Goal: Find specific page/section: Find specific page/section

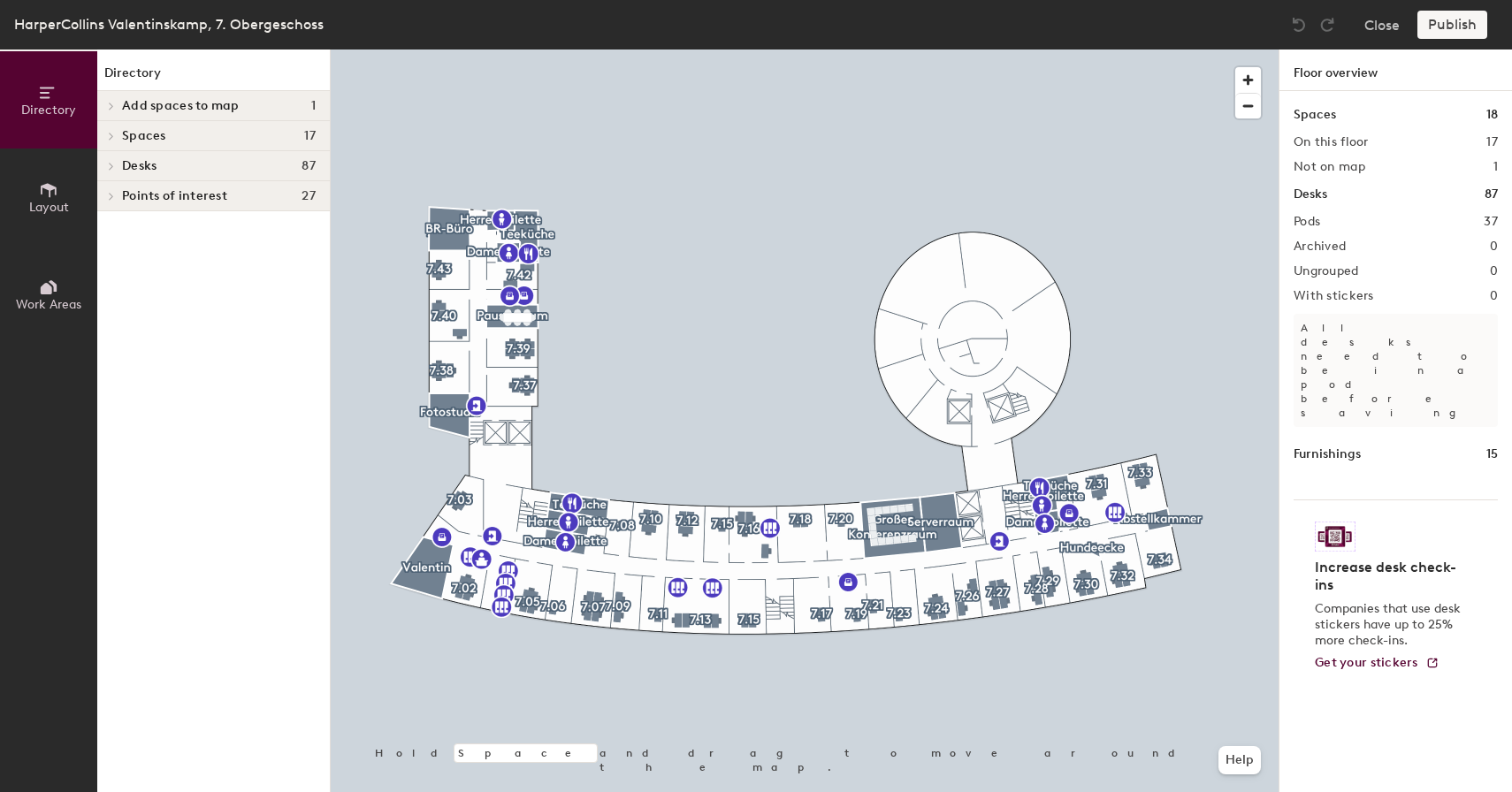
click at [530, 50] on div at bounding box center [805, 50] width 948 height 0
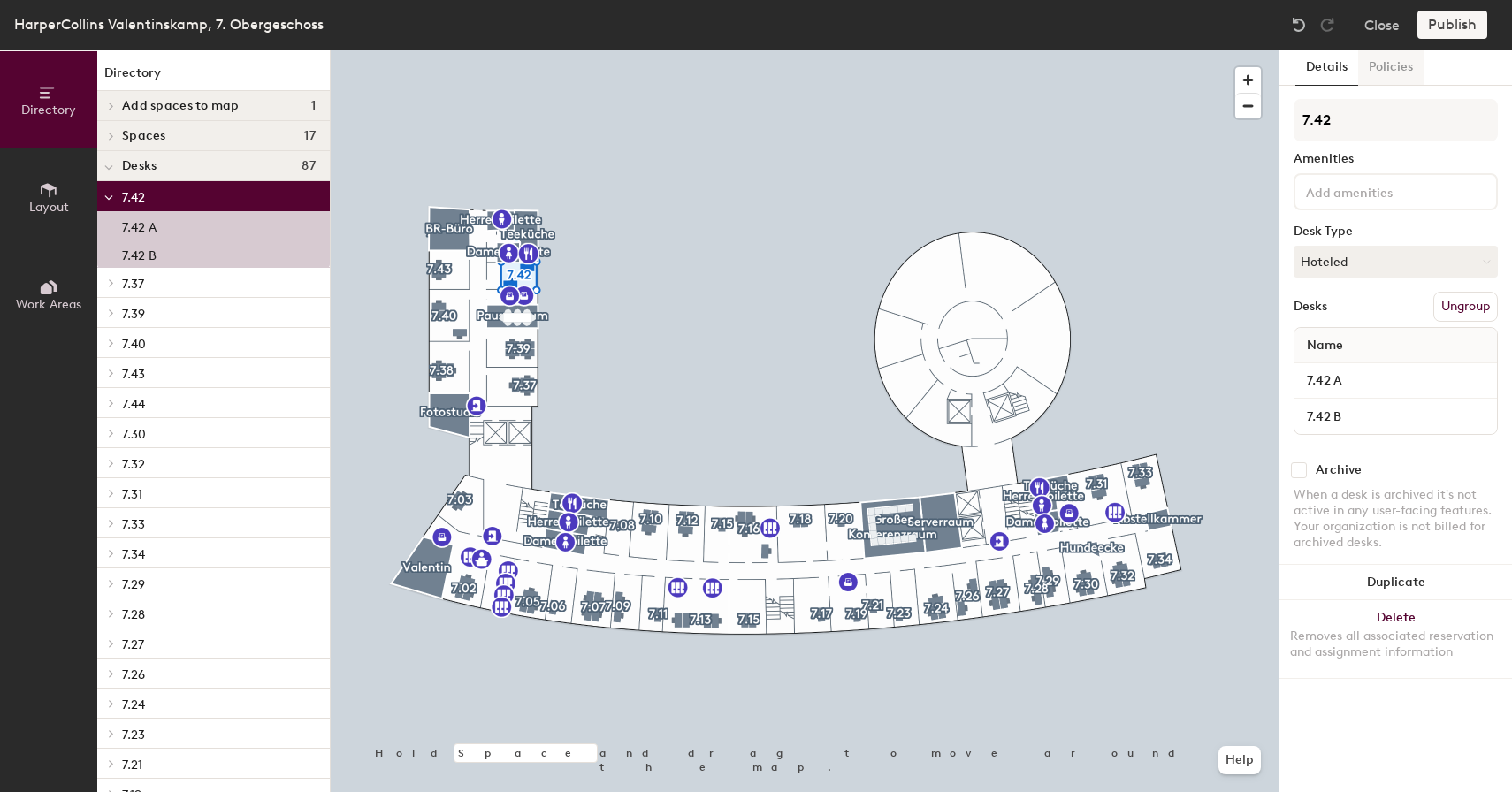
click at [1394, 59] on button "Policies" at bounding box center [1391, 68] width 66 height 36
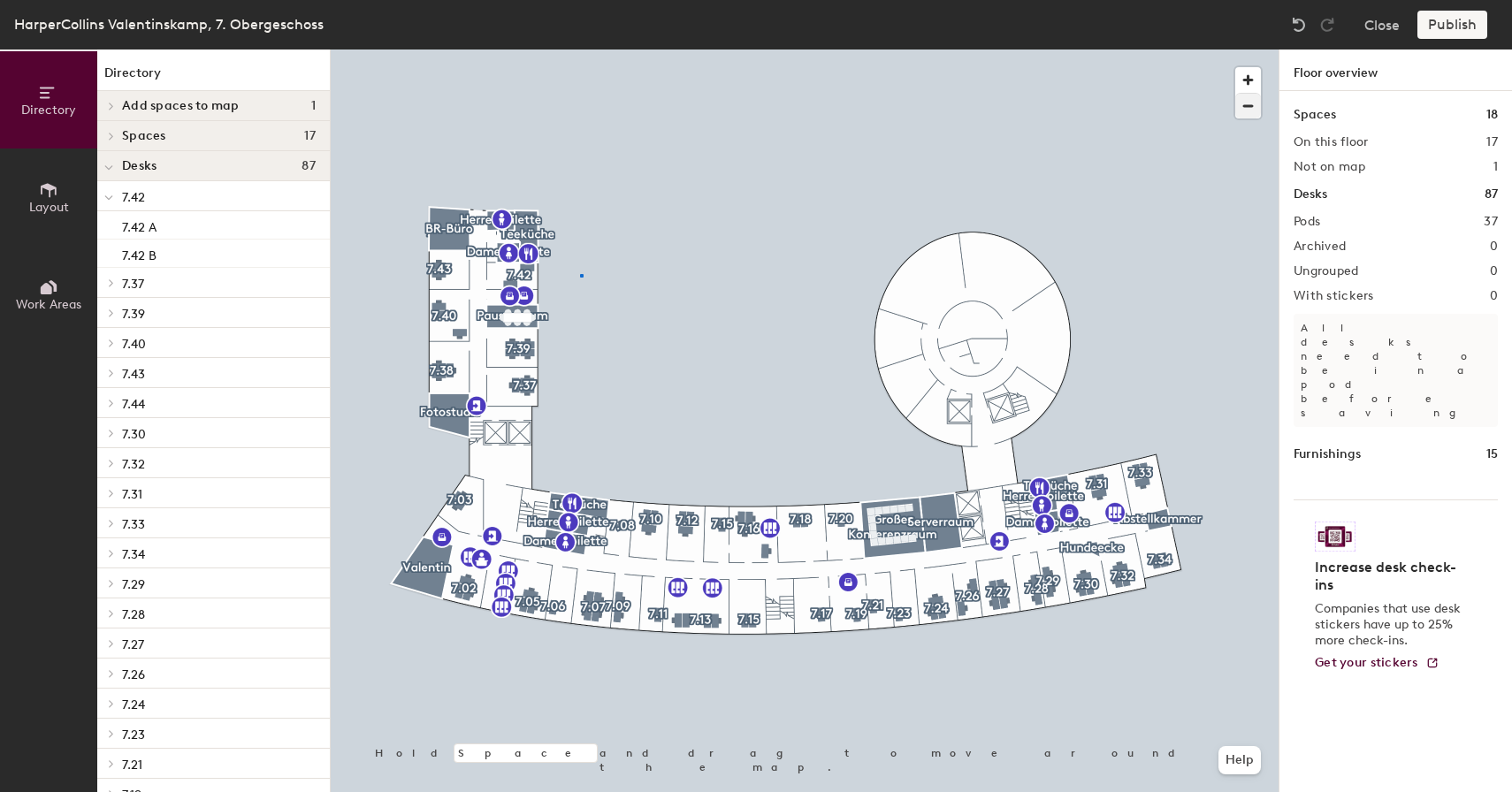
click at [580, 50] on div at bounding box center [805, 50] width 948 height 0
click at [580, 274] on div at bounding box center [582, 276] width 4 height 4
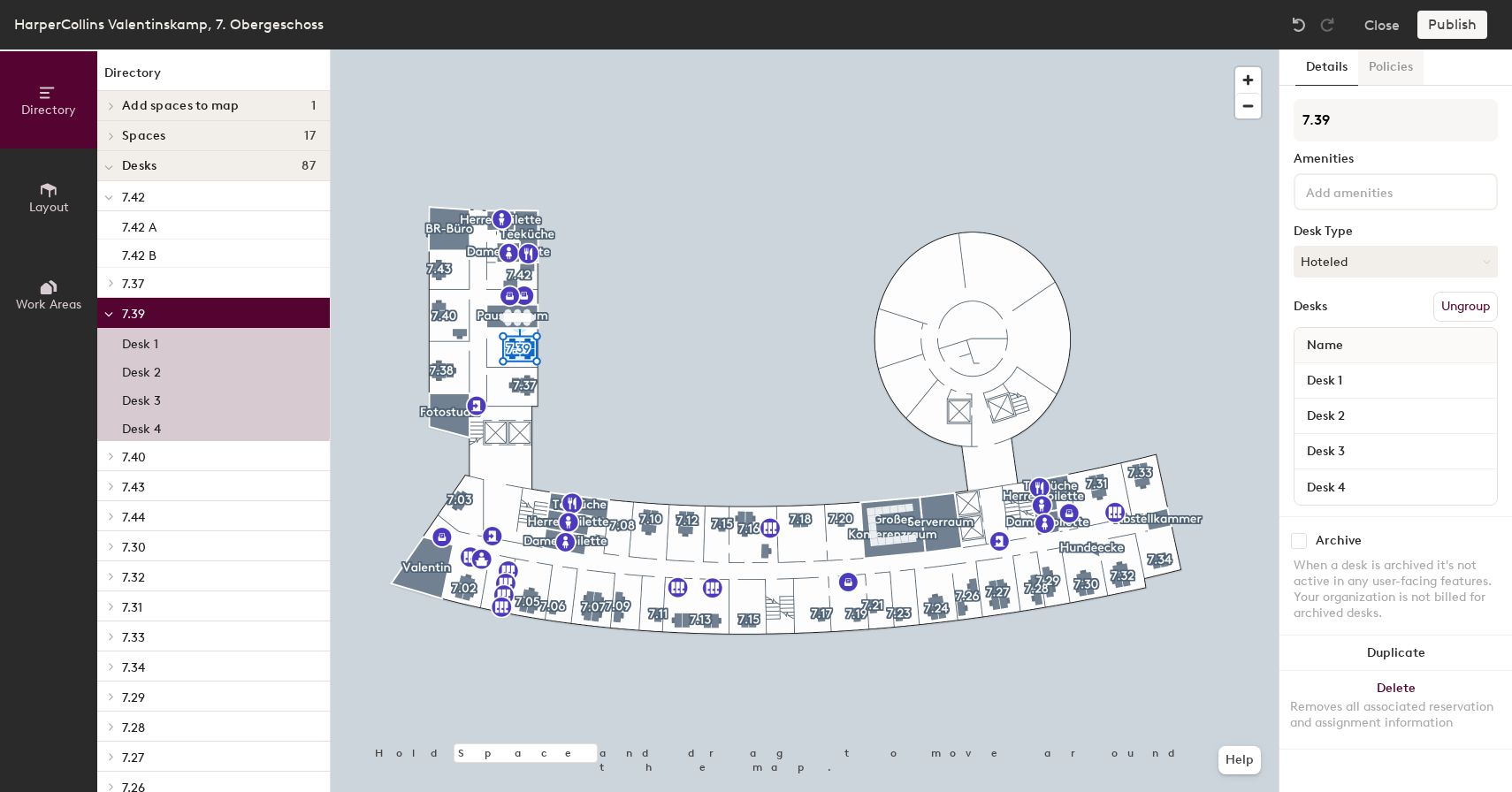
click at [1383, 65] on button "Policies" at bounding box center [1391, 68] width 66 height 36
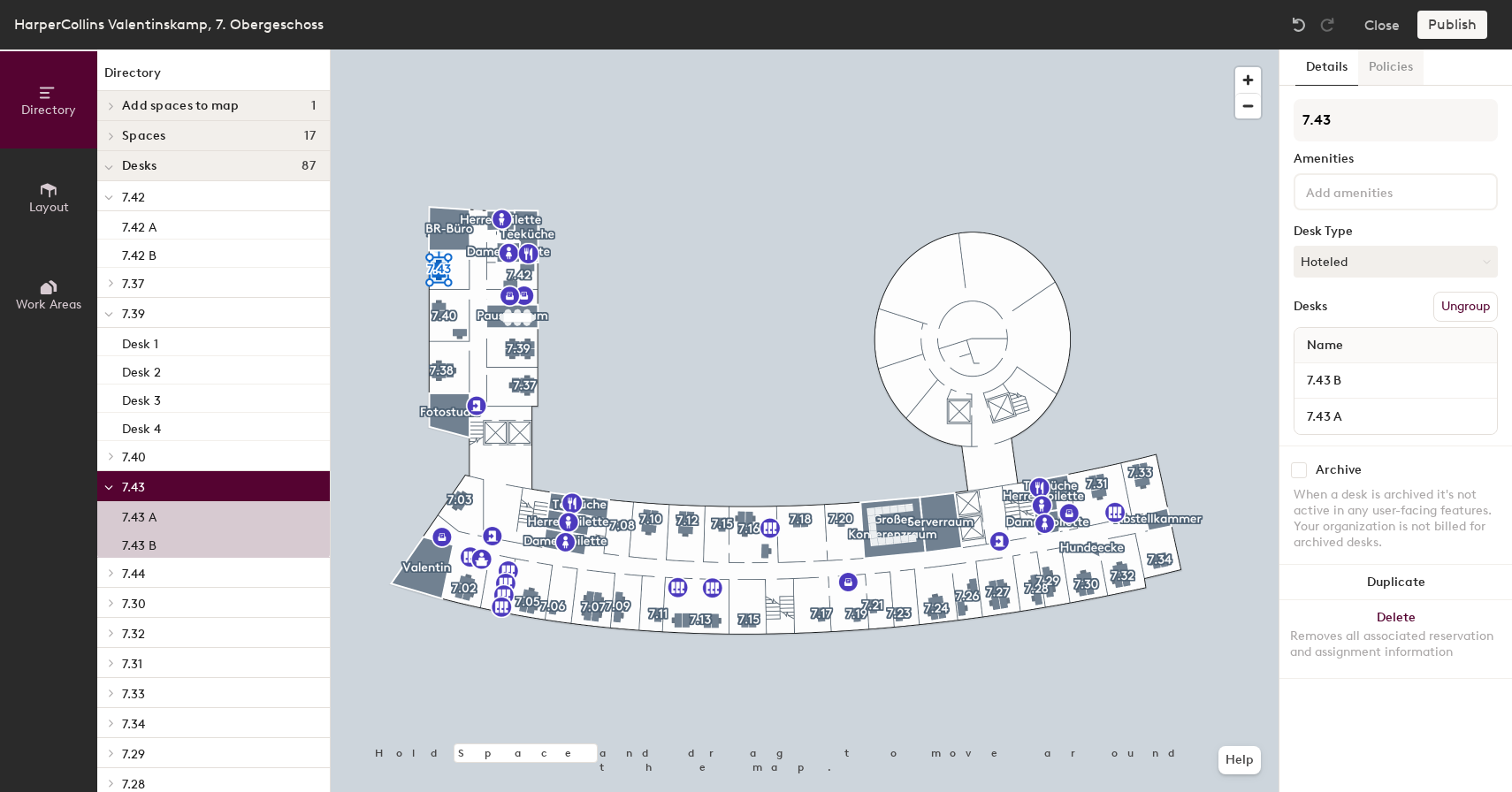
click at [1386, 64] on button "Policies" at bounding box center [1391, 68] width 66 height 36
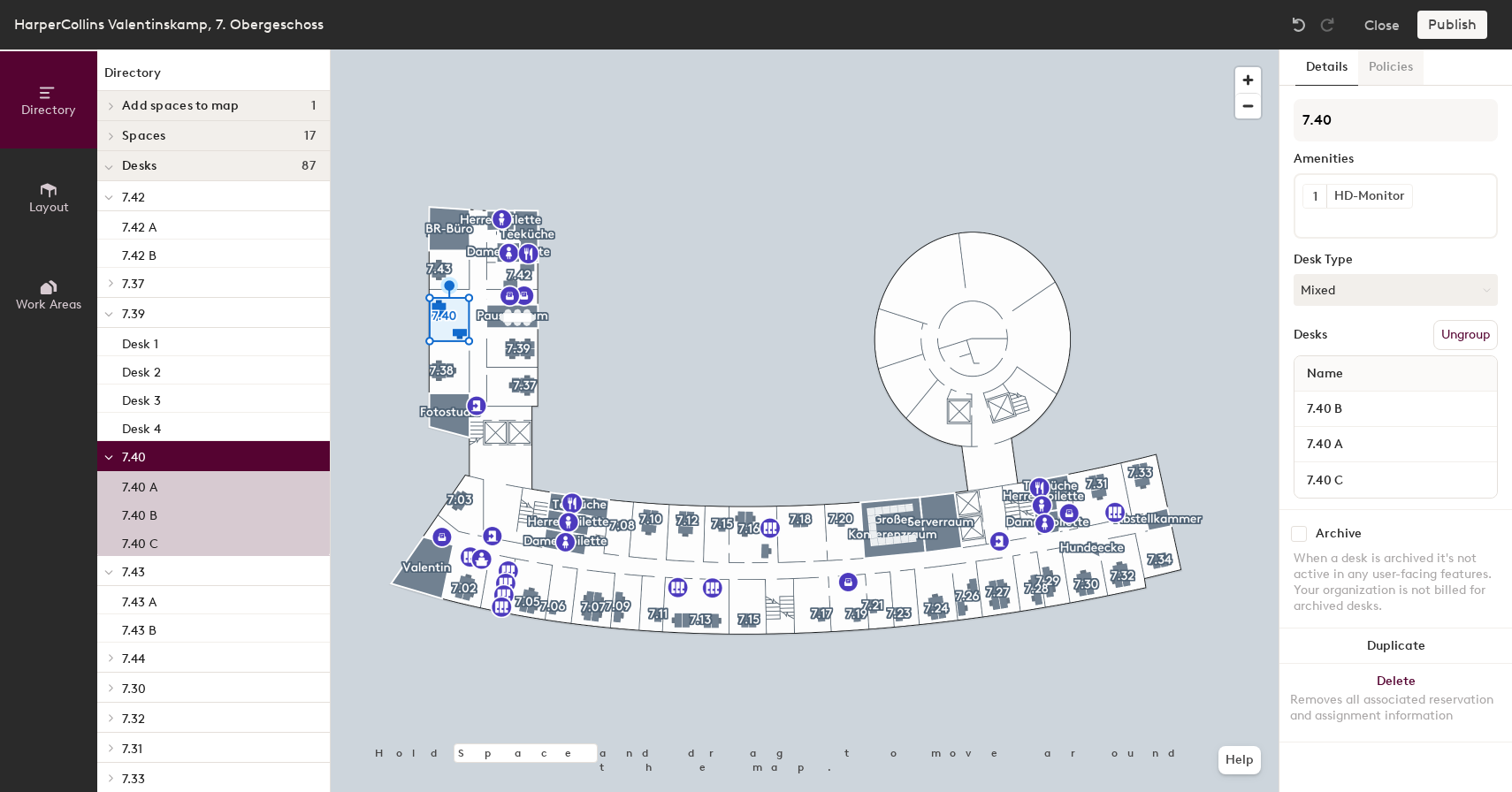
click at [1405, 72] on button "Policies" at bounding box center [1391, 68] width 66 height 36
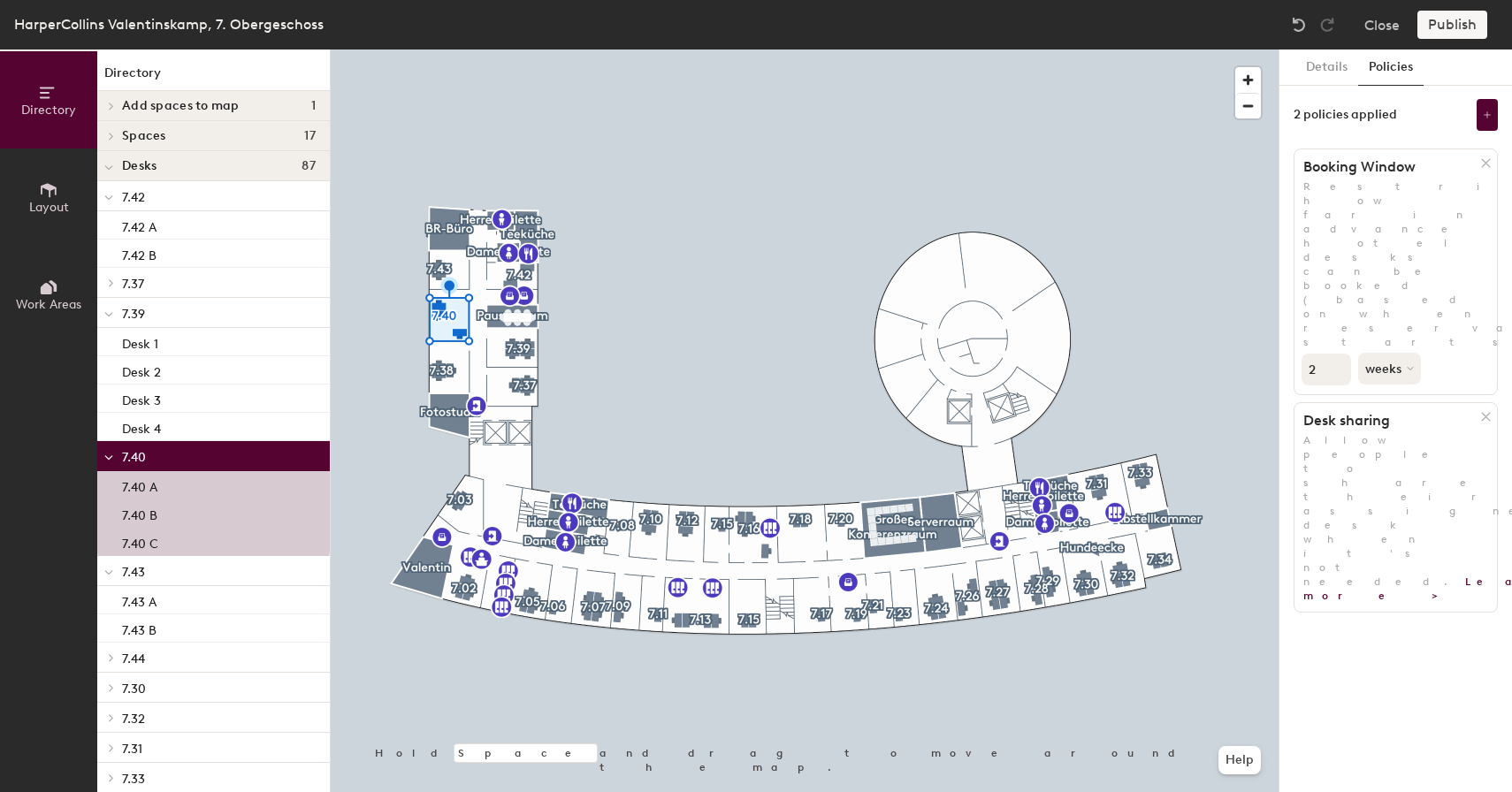
click at [439, 50] on div at bounding box center [805, 50] width 948 height 0
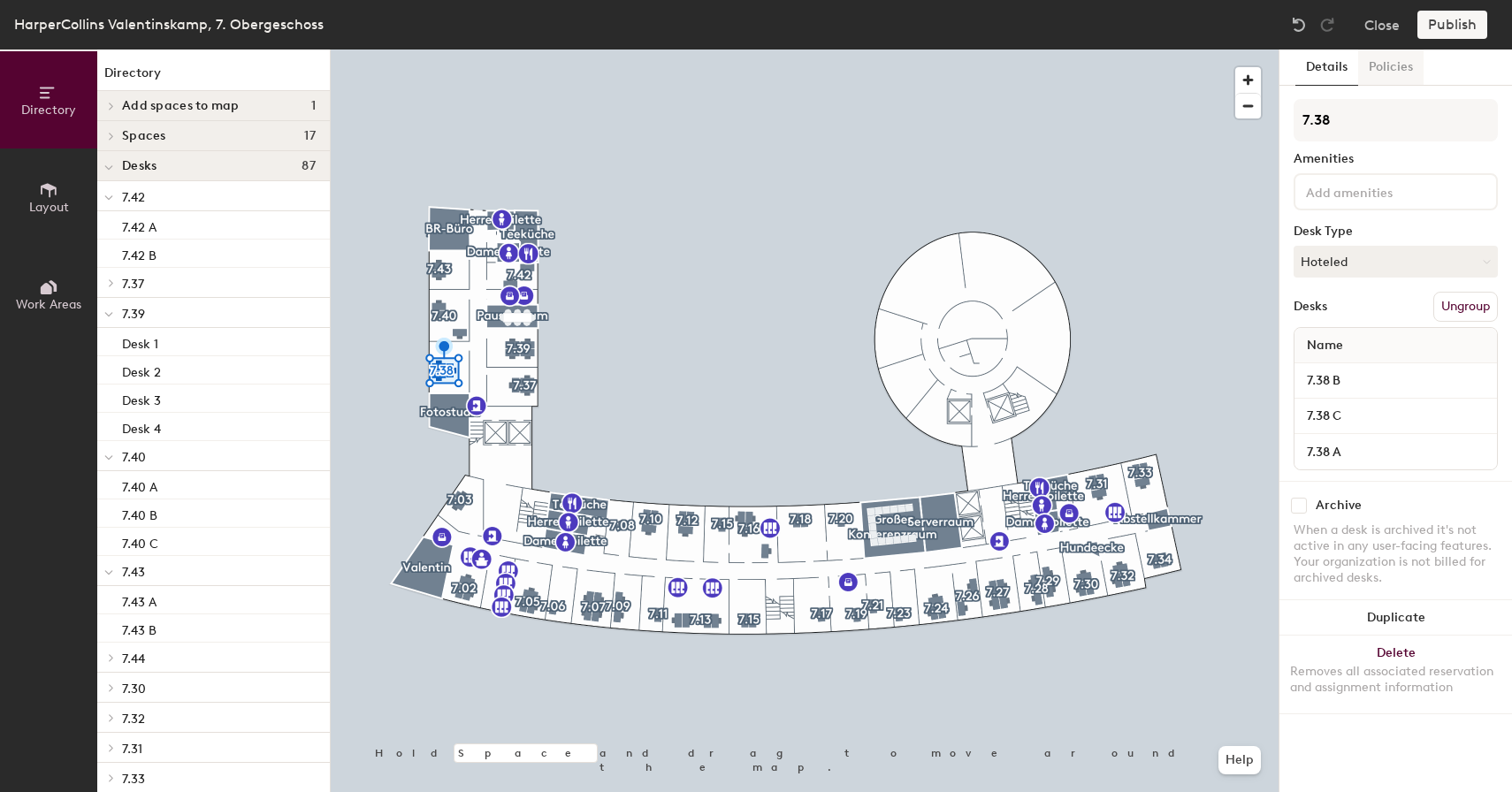
click at [1397, 73] on button "Policies" at bounding box center [1391, 68] width 66 height 36
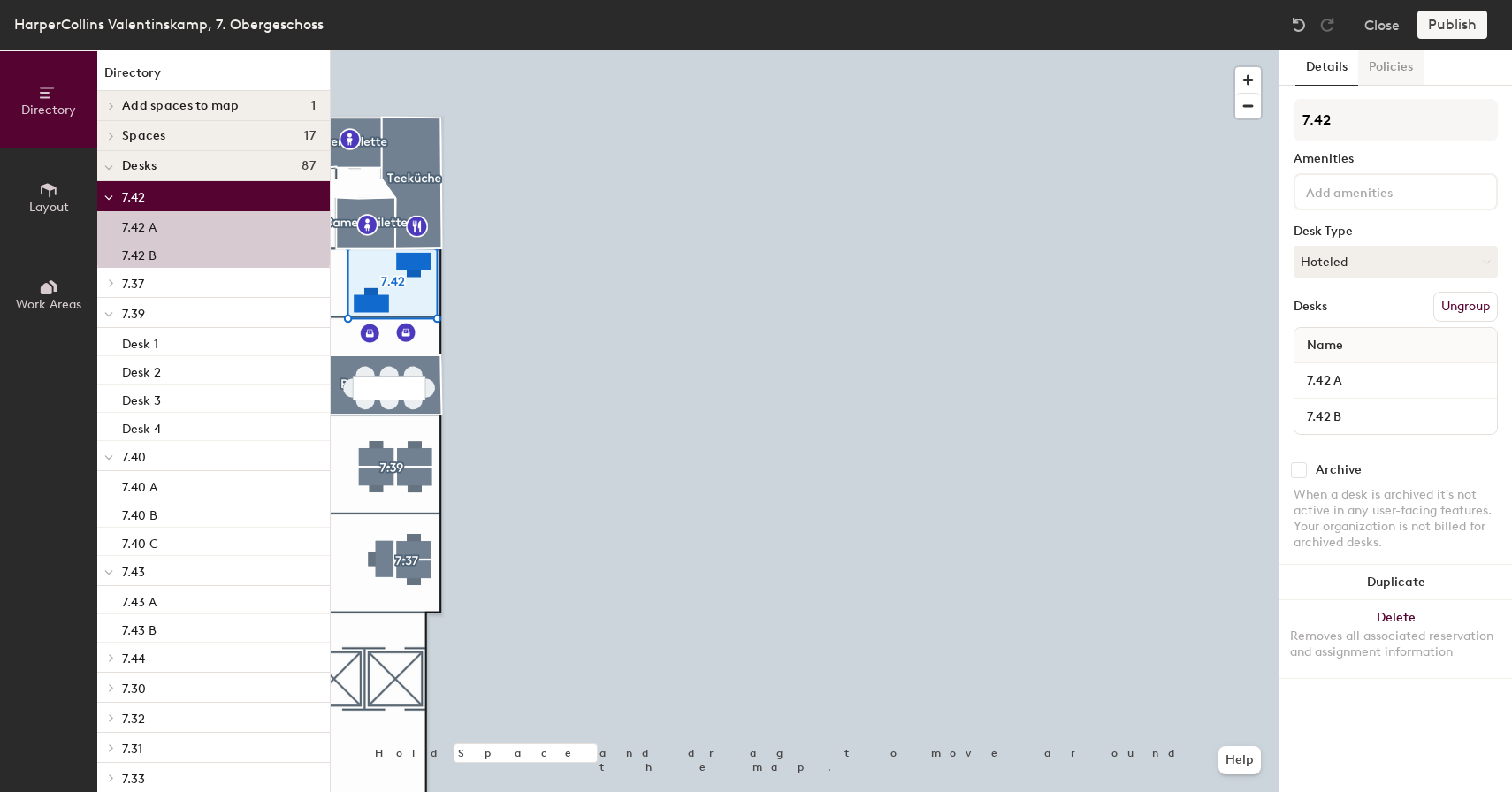
click at [1371, 56] on button "Policies" at bounding box center [1391, 68] width 66 height 36
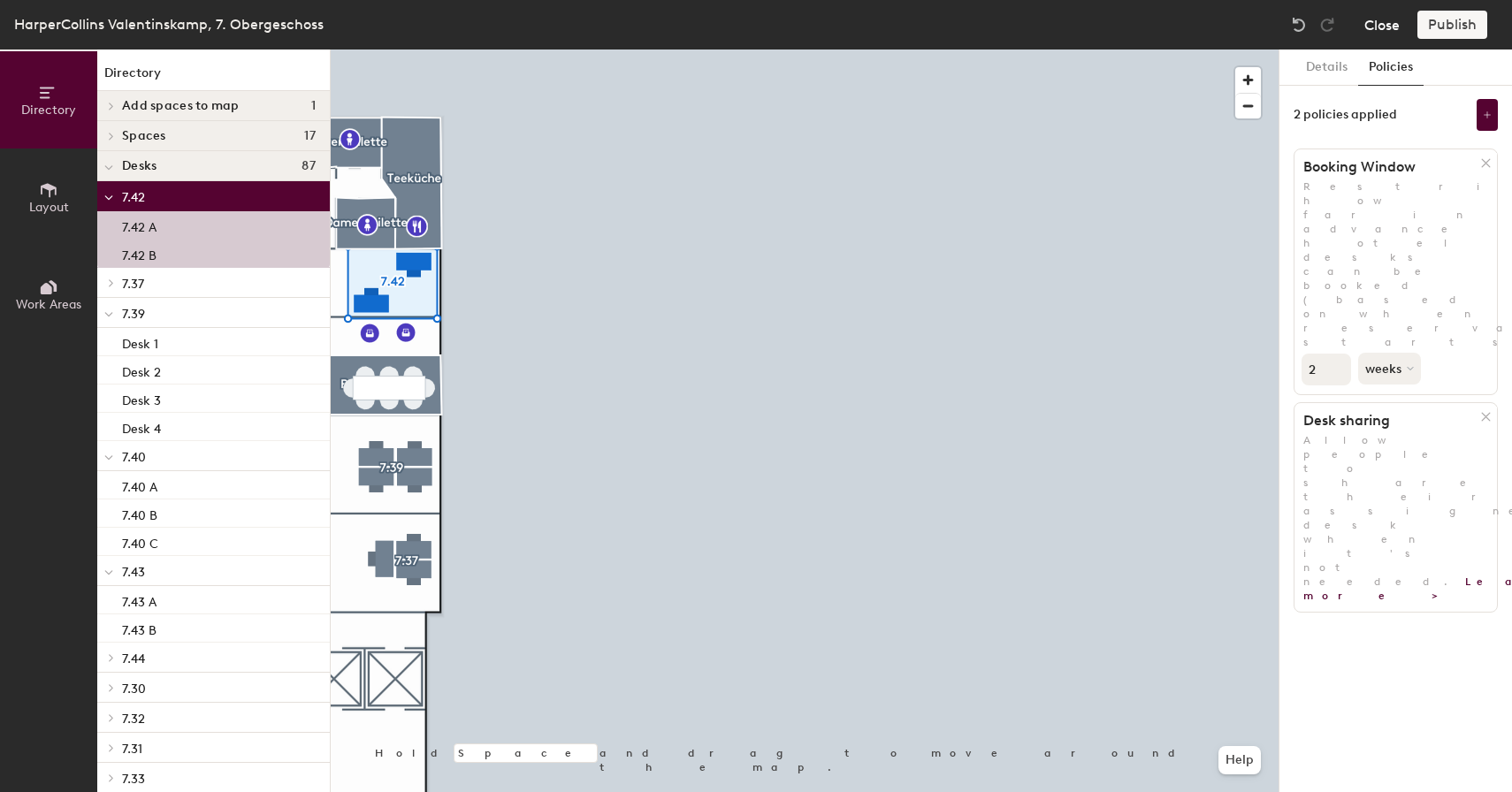
click at [1370, 24] on button "Close" at bounding box center [1382, 24] width 35 height 28
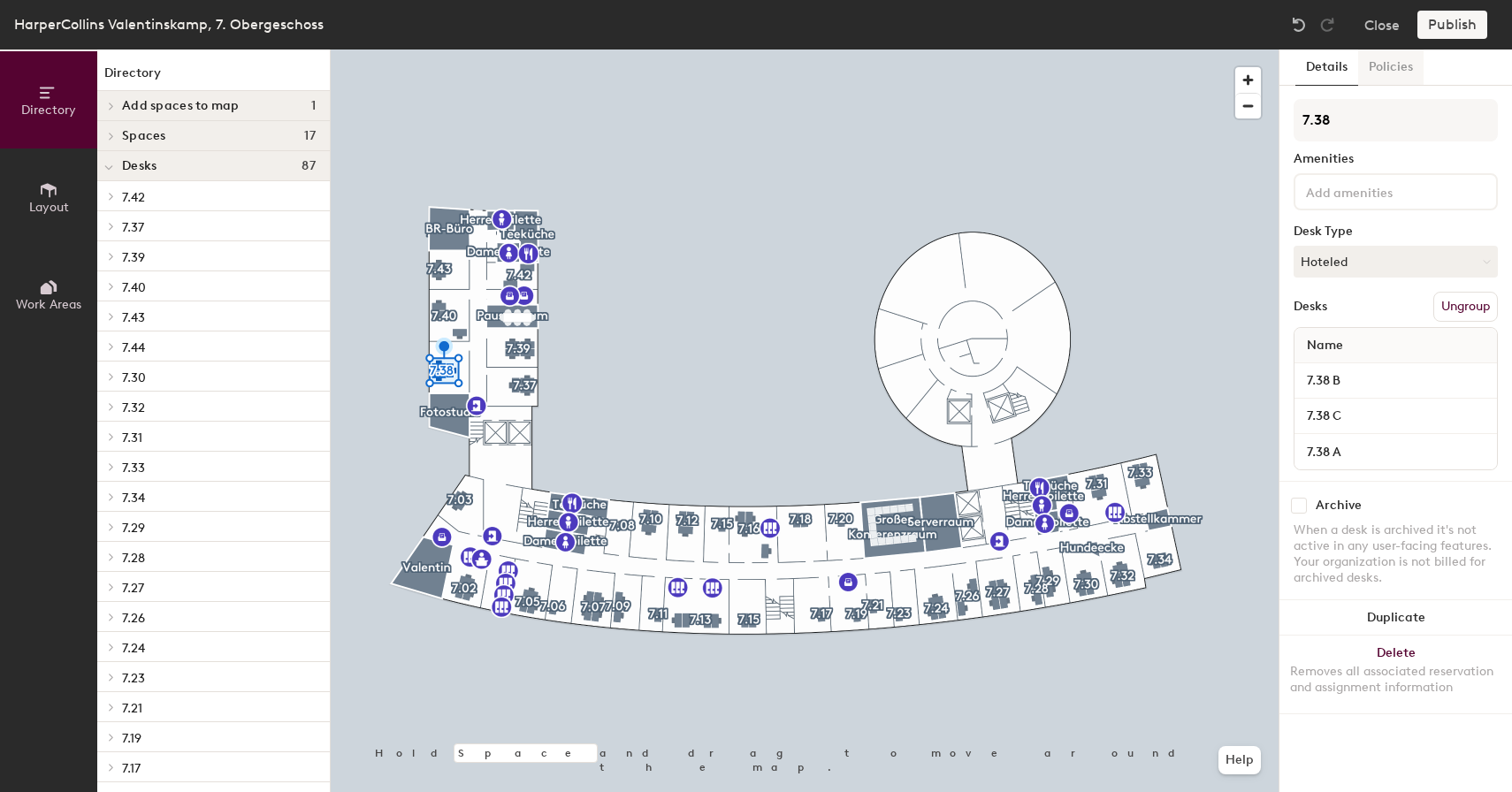
click at [1367, 66] on button "Policies" at bounding box center [1391, 68] width 66 height 36
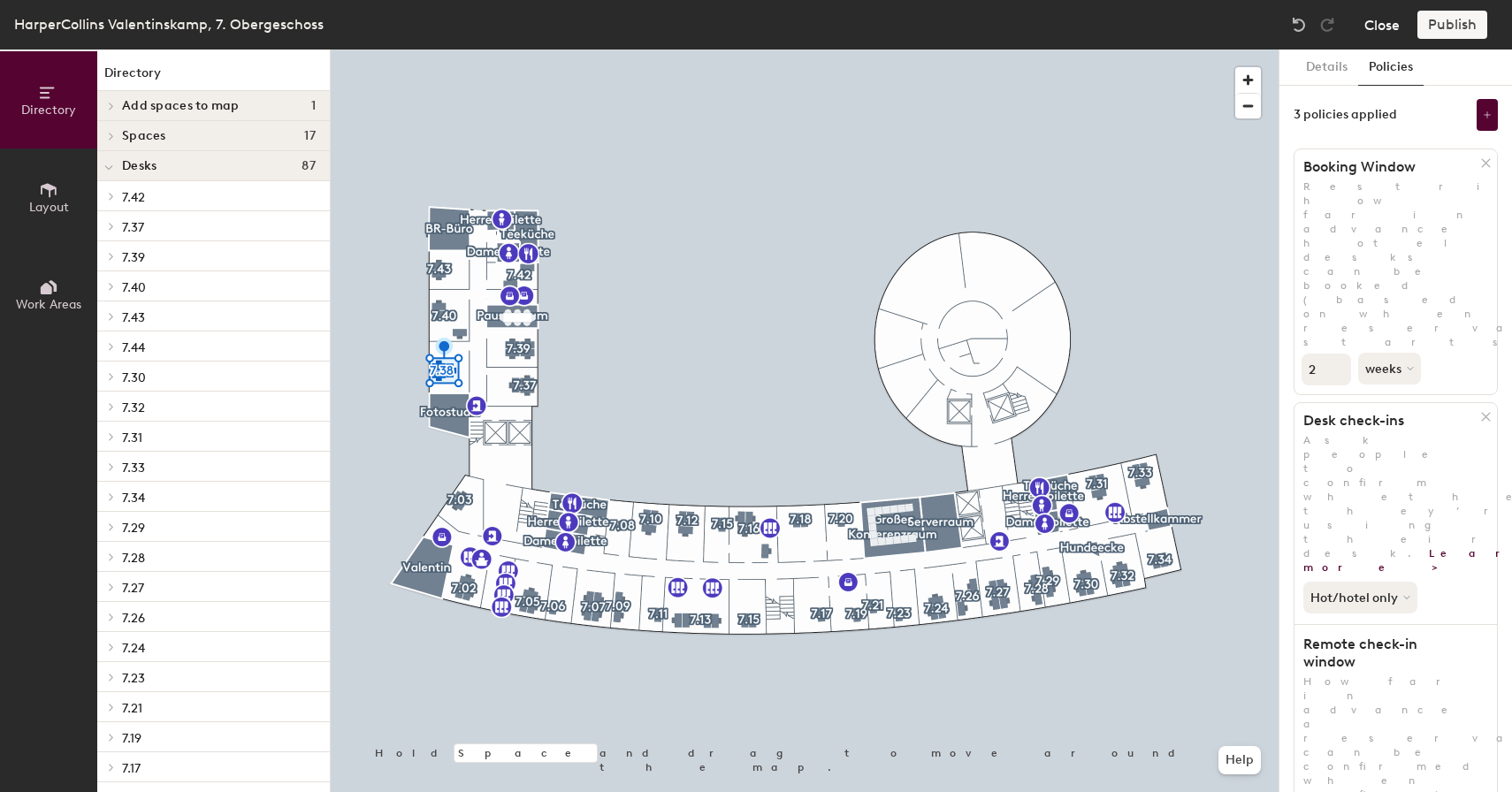
click at [1383, 32] on button "Close" at bounding box center [1382, 24] width 35 height 28
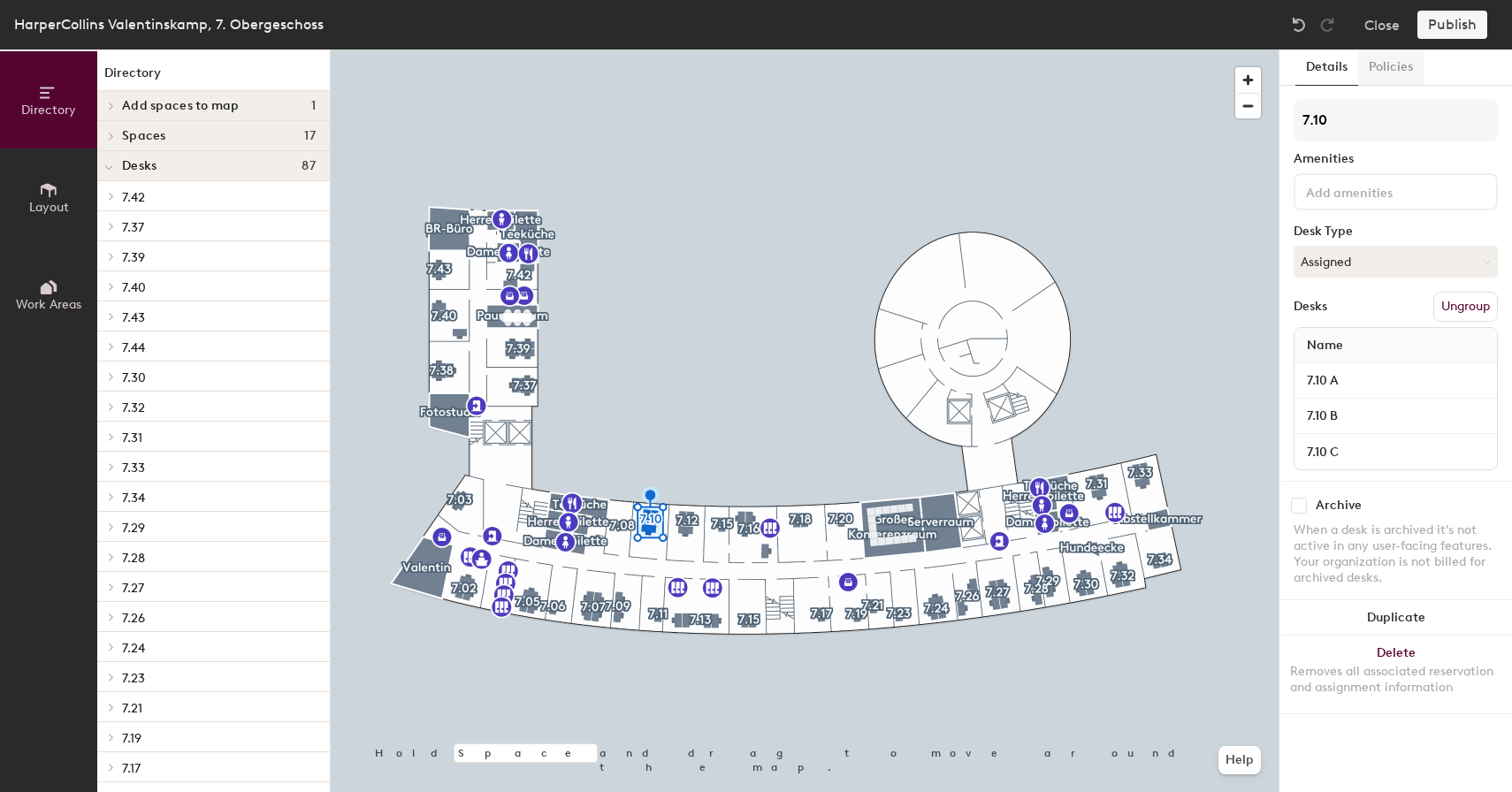
click at [1379, 76] on button "Policies" at bounding box center [1391, 68] width 66 height 36
click at [1384, 74] on button "Policies" at bounding box center [1391, 68] width 66 height 36
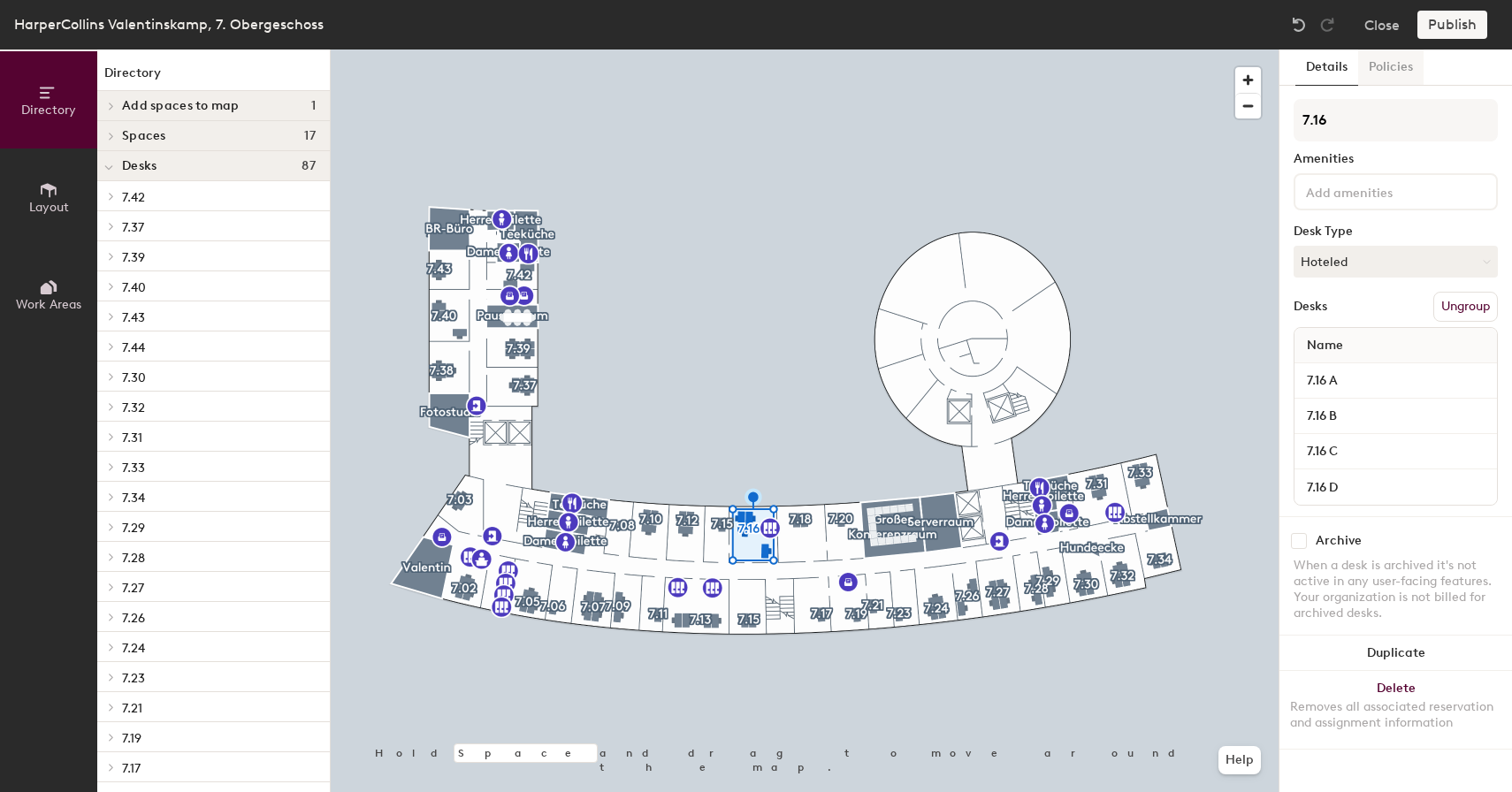
click at [1394, 70] on button "Policies" at bounding box center [1391, 68] width 66 height 36
click at [1396, 69] on button "Policies" at bounding box center [1391, 68] width 66 height 36
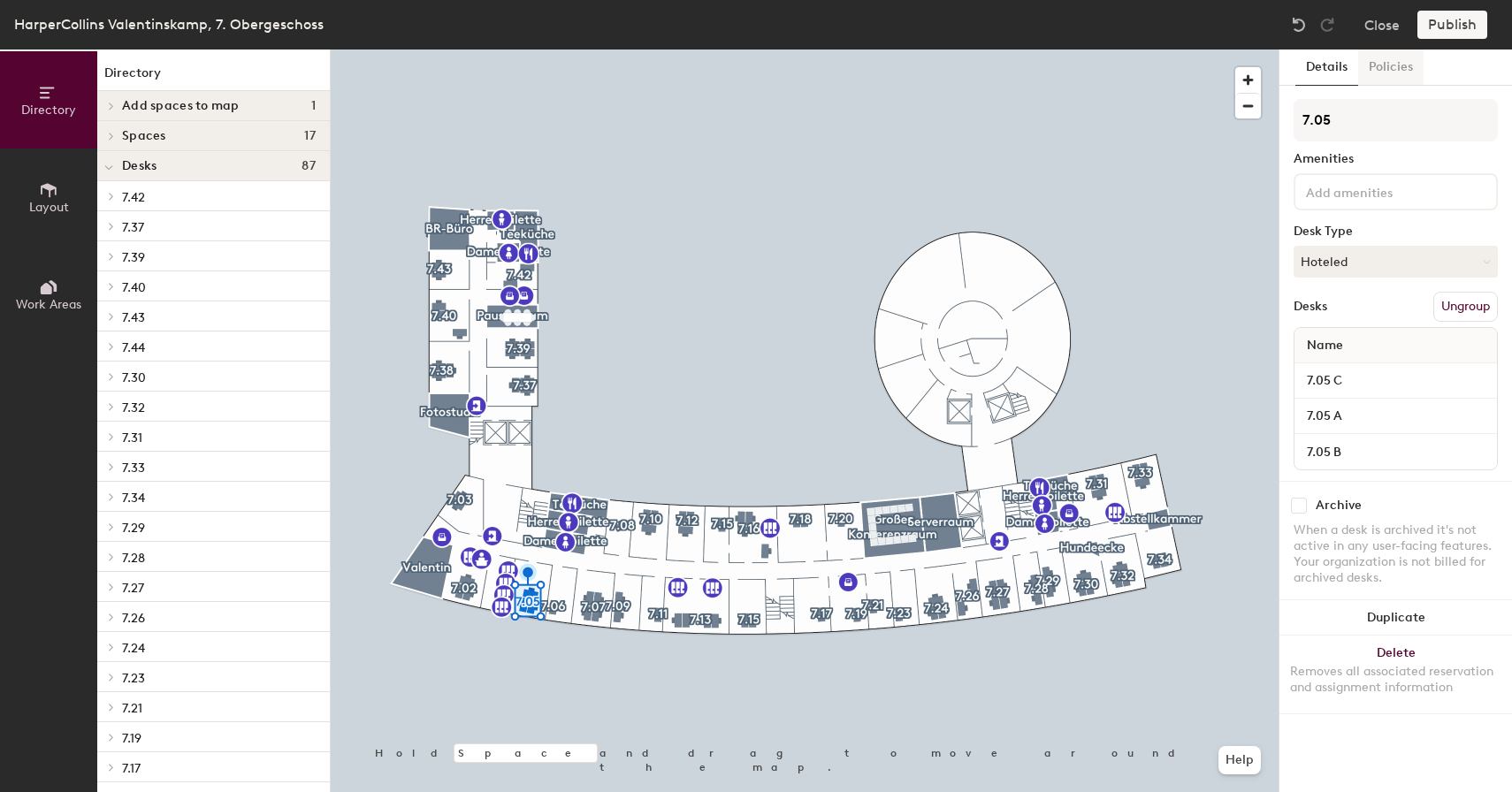
click at [1379, 70] on button "Policies" at bounding box center [1391, 68] width 66 height 36
click at [1395, 73] on button "Policies" at bounding box center [1391, 68] width 66 height 36
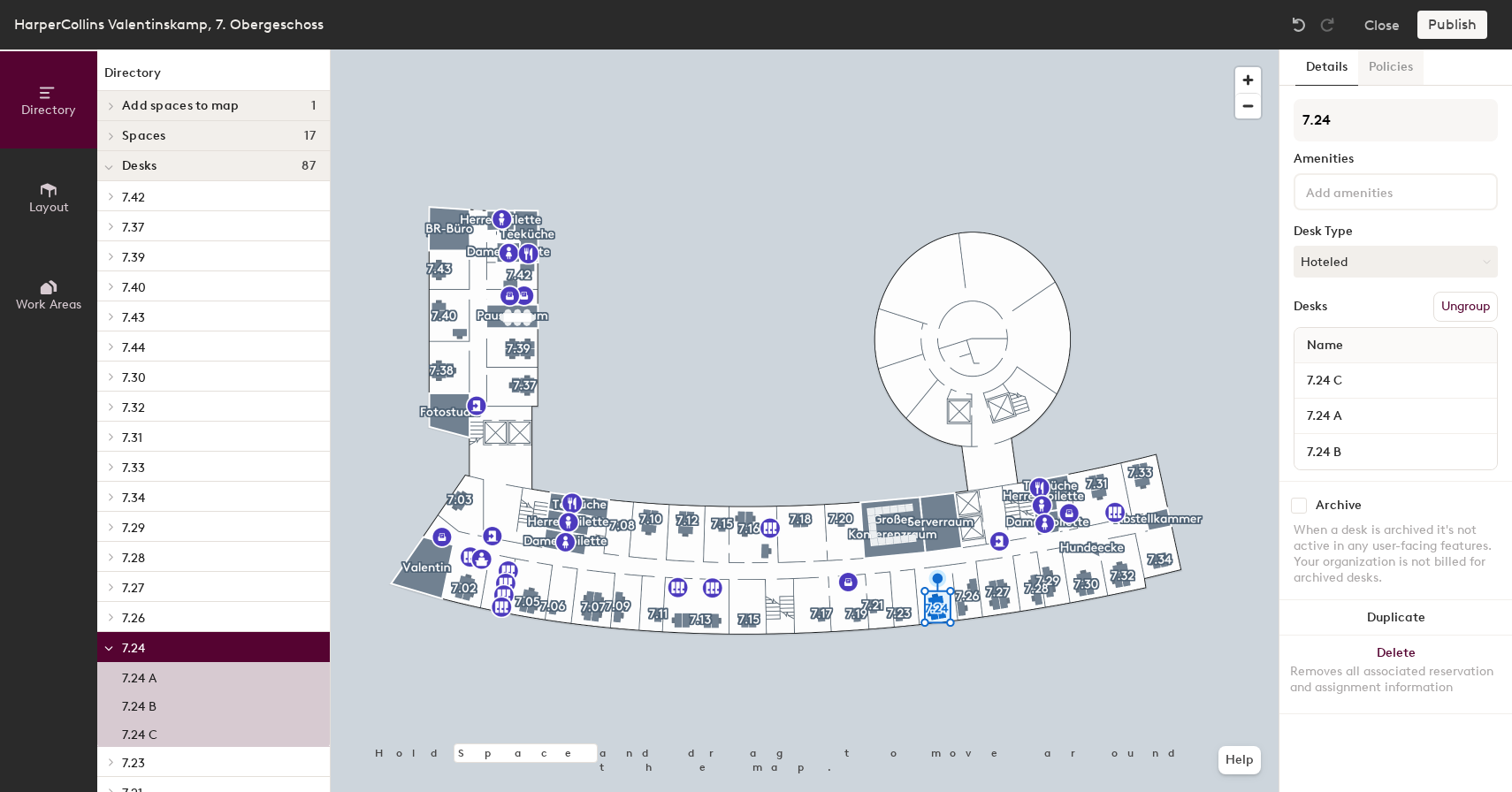
click at [1381, 75] on button "Policies" at bounding box center [1391, 68] width 66 height 36
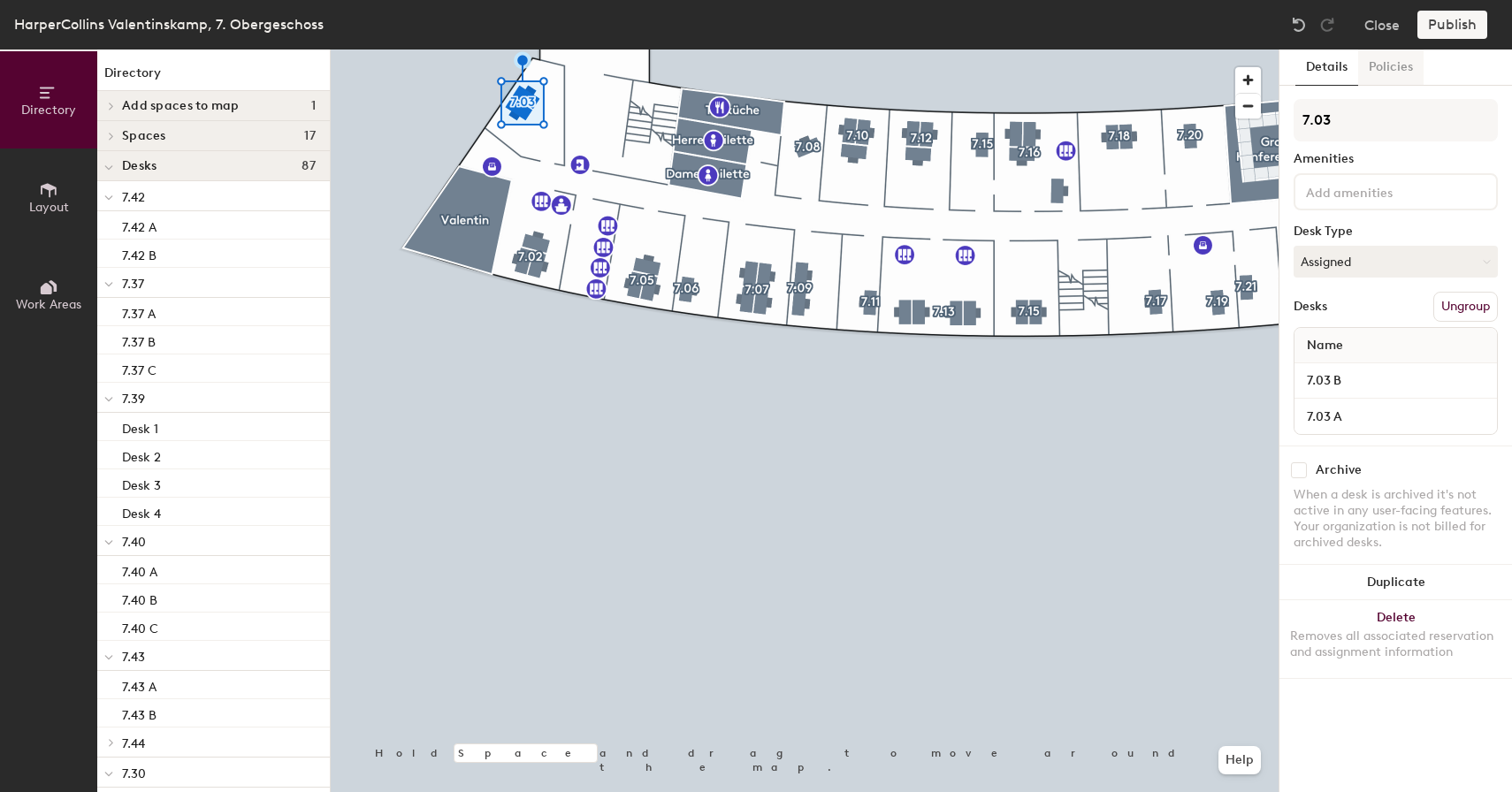
click at [1407, 72] on button "Policies" at bounding box center [1391, 68] width 66 height 36
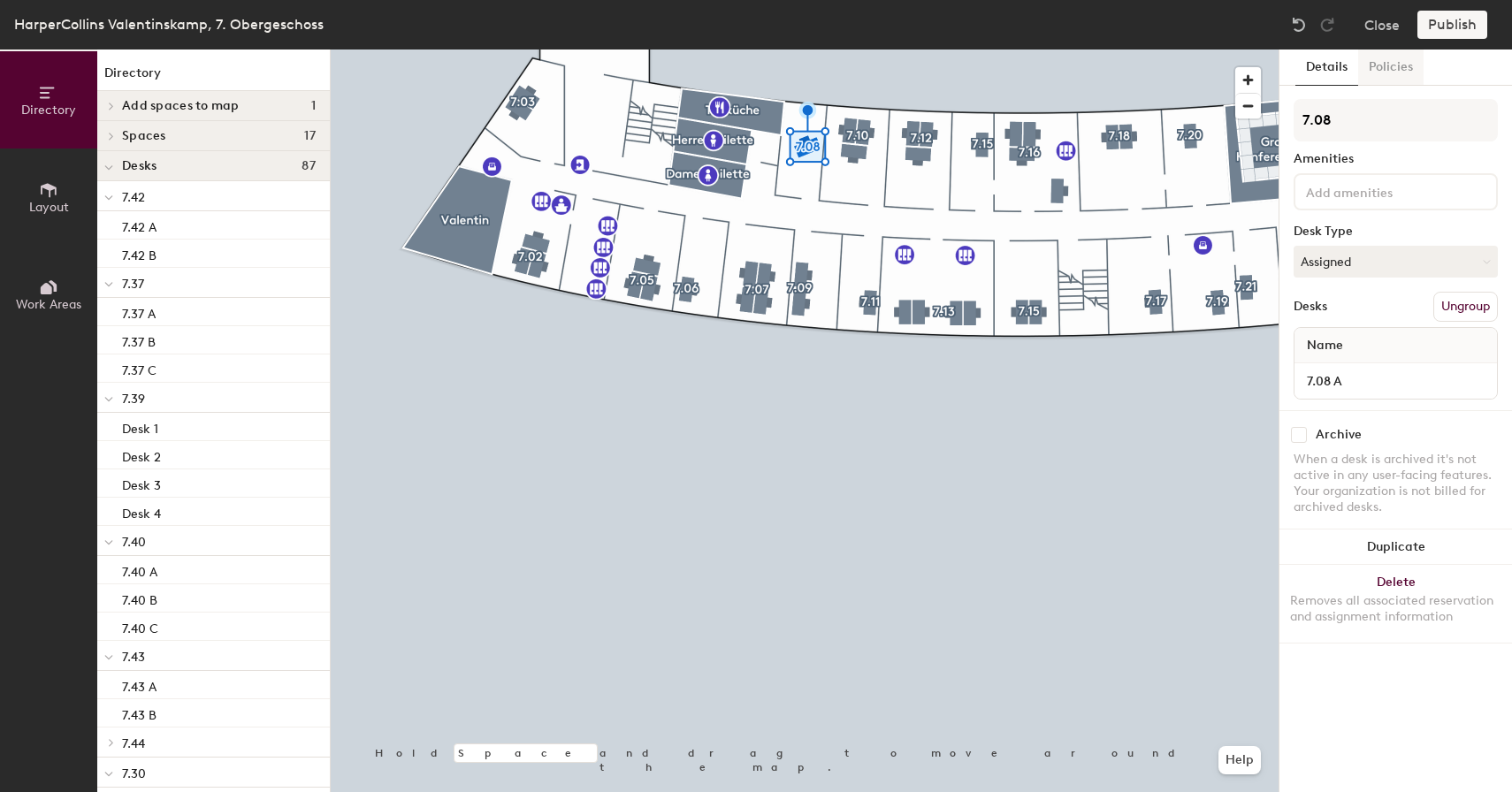
click at [1361, 69] on button "Policies" at bounding box center [1391, 68] width 66 height 36
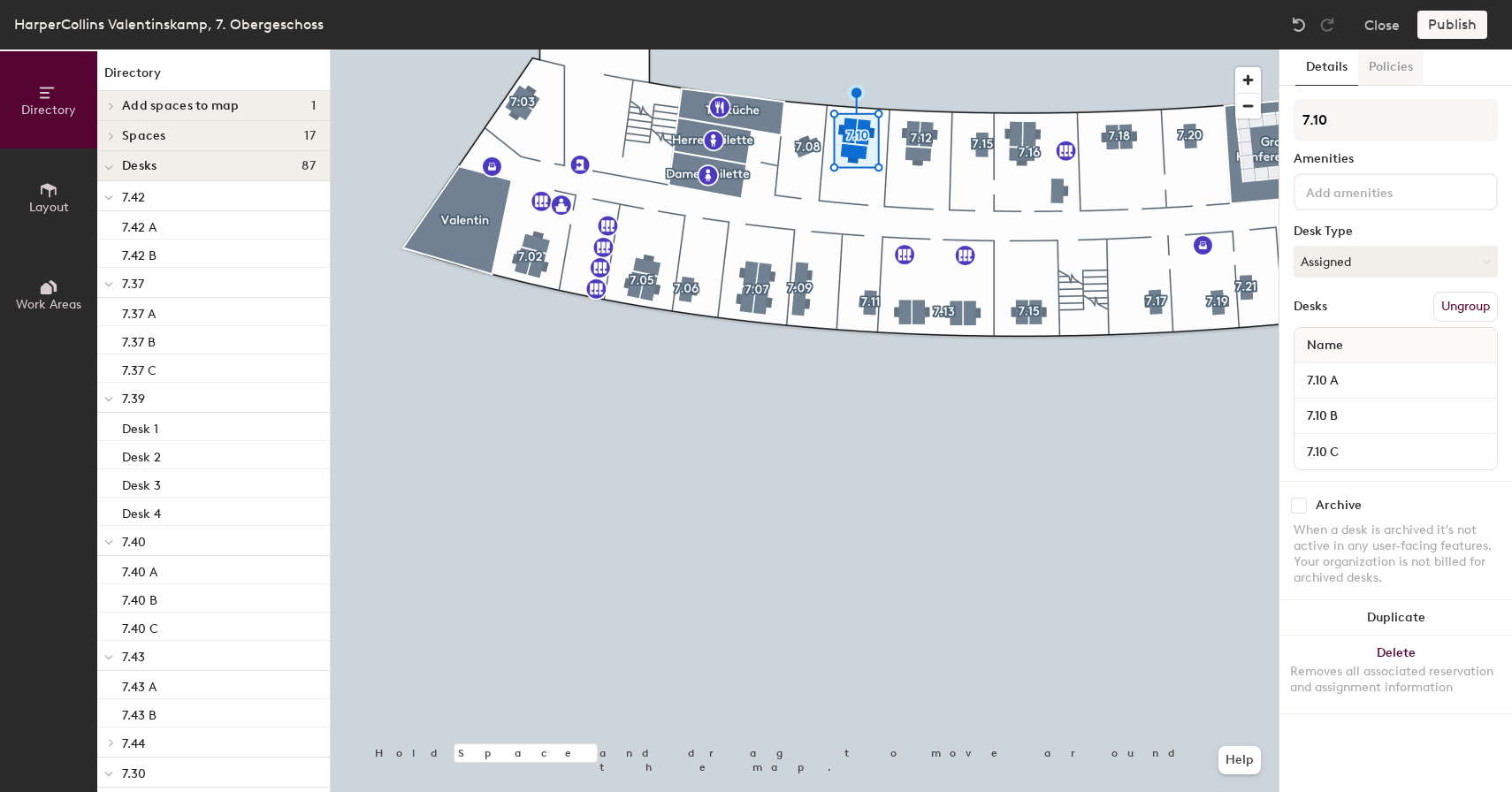
click at [1378, 69] on button "Policies" at bounding box center [1391, 68] width 66 height 36
click at [1361, 54] on button "Policies" at bounding box center [1391, 68] width 66 height 36
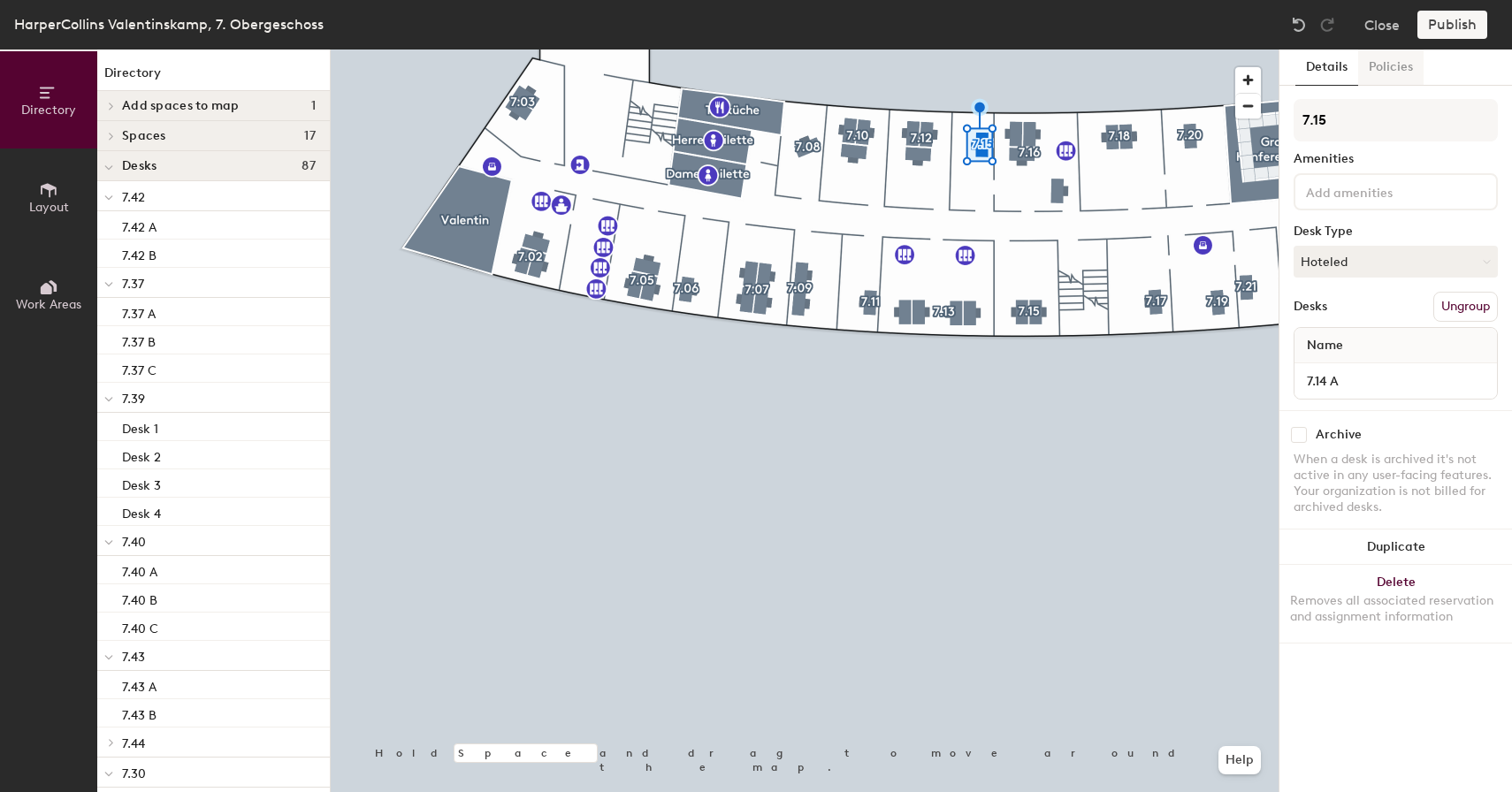
click at [1392, 69] on button "Policies" at bounding box center [1391, 68] width 66 height 36
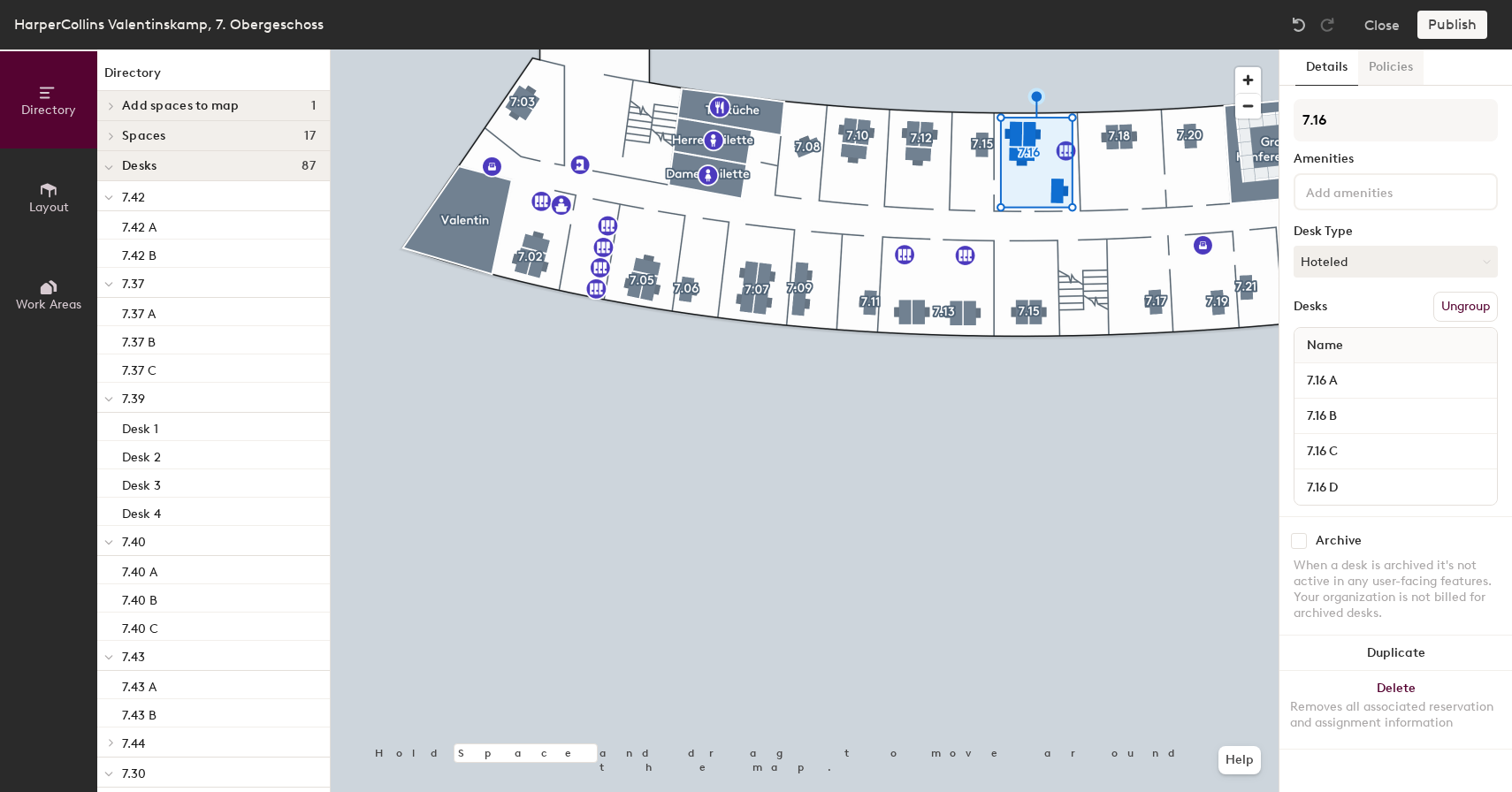
click at [1383, 66] on button "Policies" at bounding box center [1391, 68] width 66 height 36
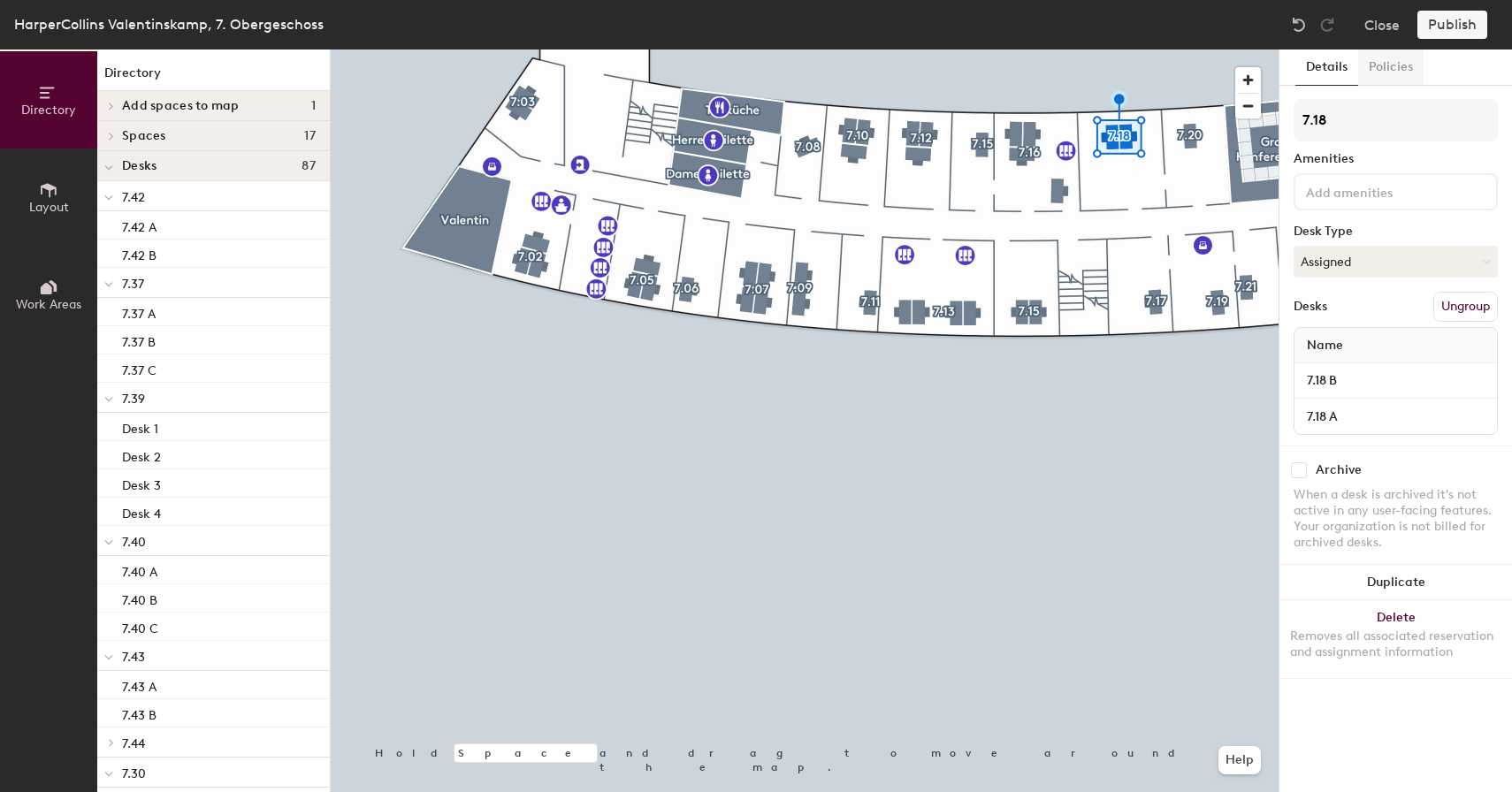
click at [1369, 78] on button "Policies" at bounding box center [1391, 68] width 66 height 36
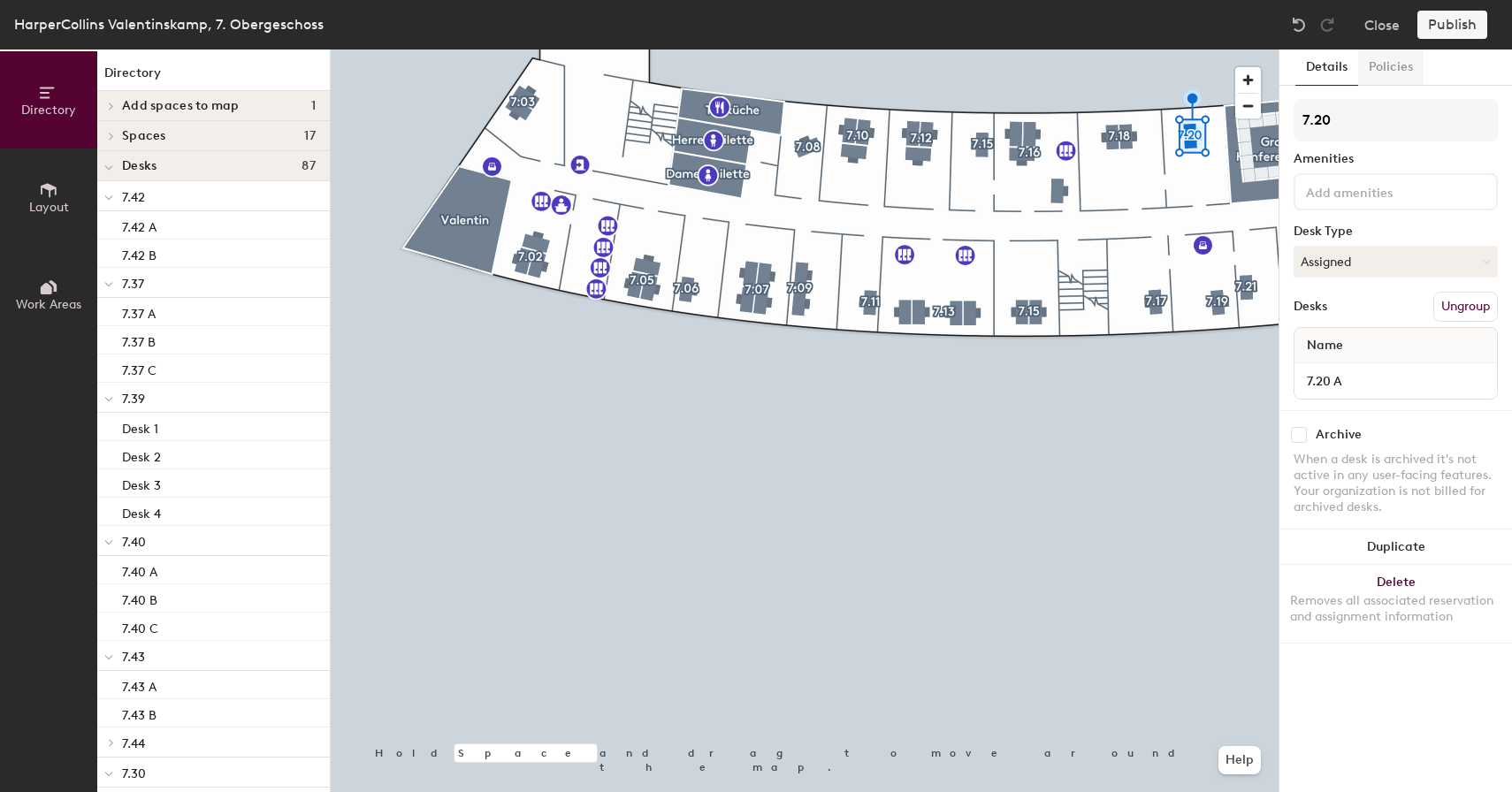
click at [1390, 82] on button "Policies" at bounding box center [1391, 68] width 66 height 36
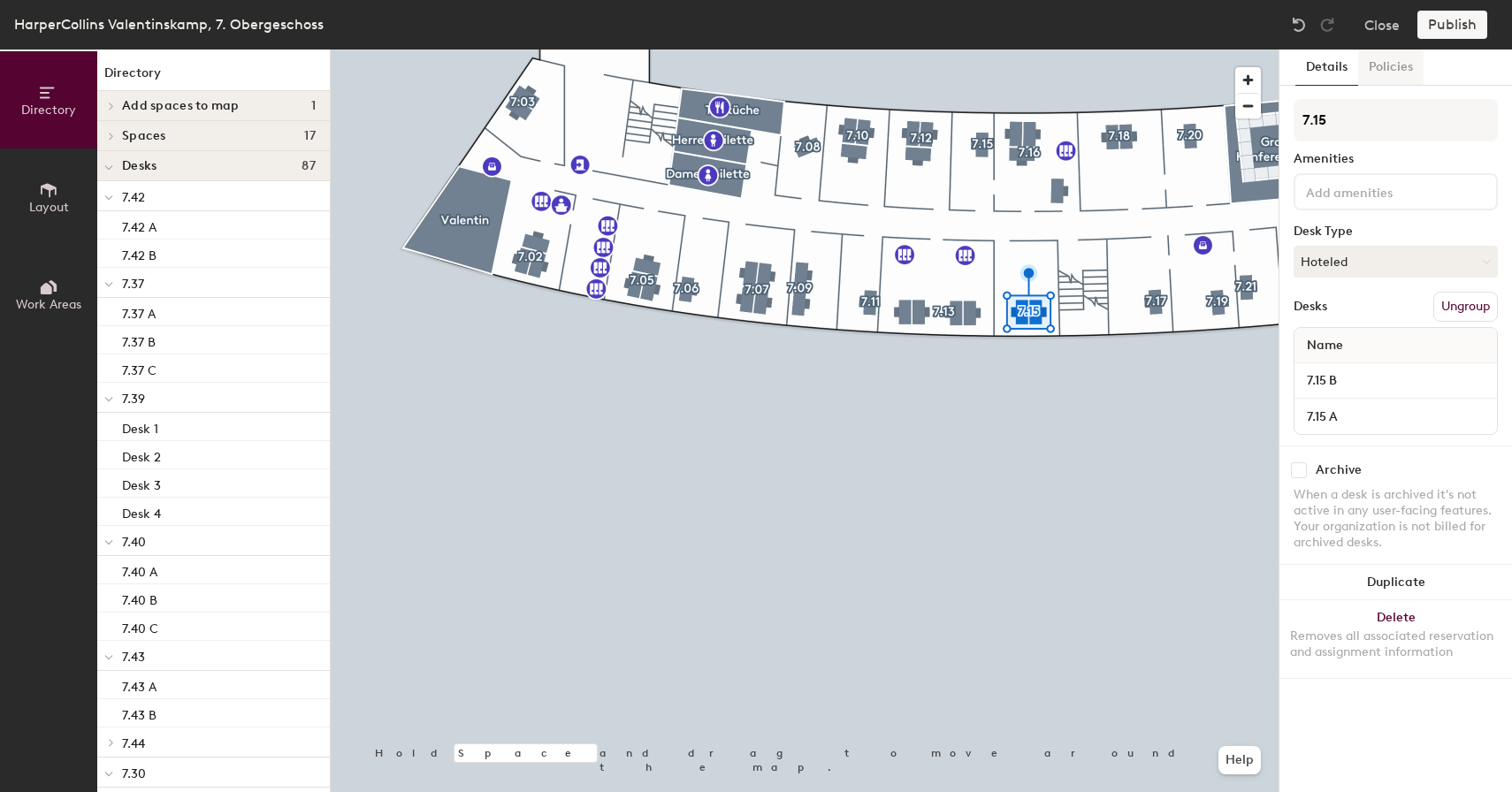
click at [1379, 64] on button "Policies" at bounding box center [1391, 68] width 66 height 36
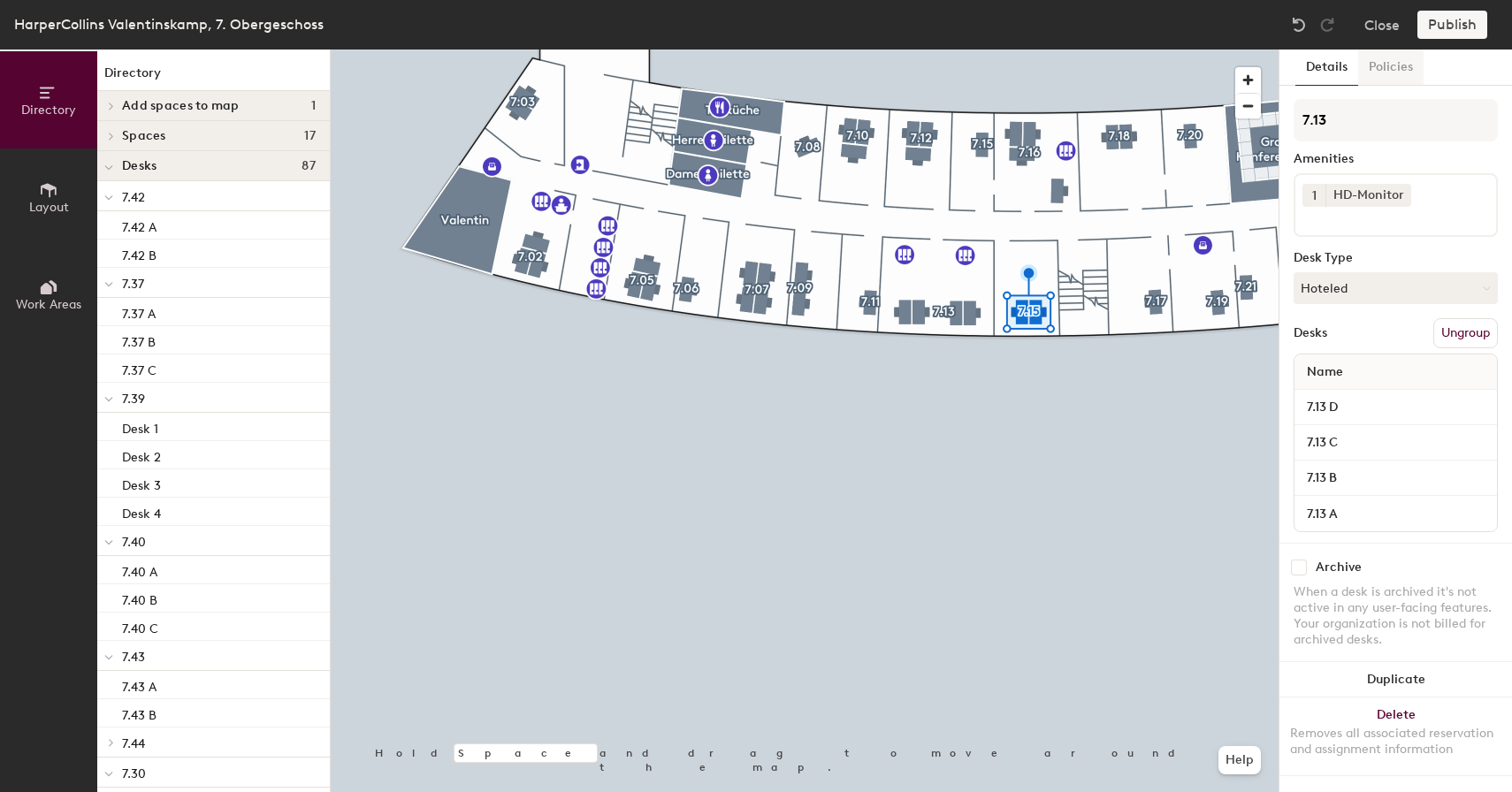
click at [1378, 63] on button "Policies" at bounding box center [1391, 68] width 66 height 36
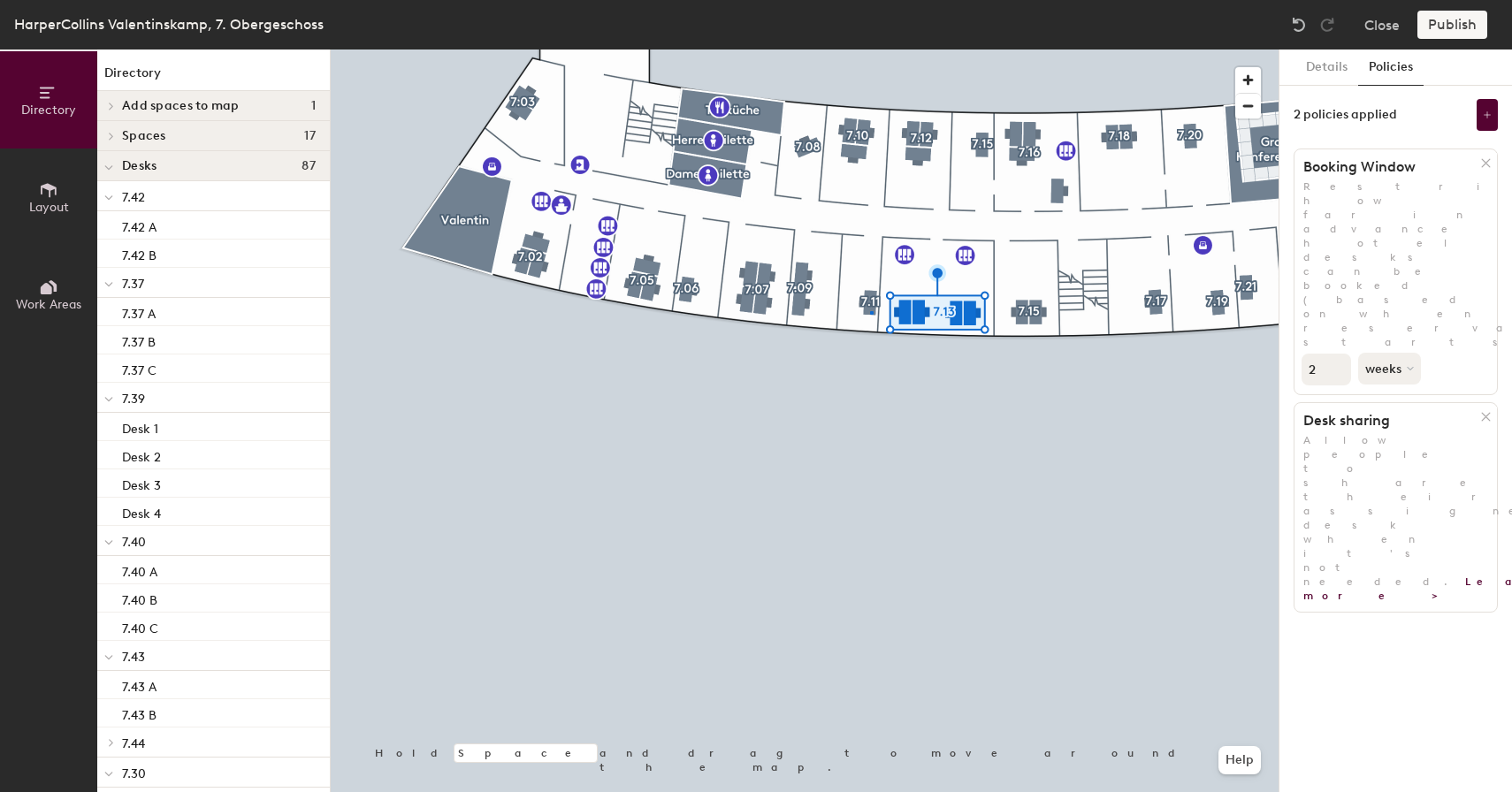
click at [870, 50] on div at bounding box center [805, 50] width 948 height 0
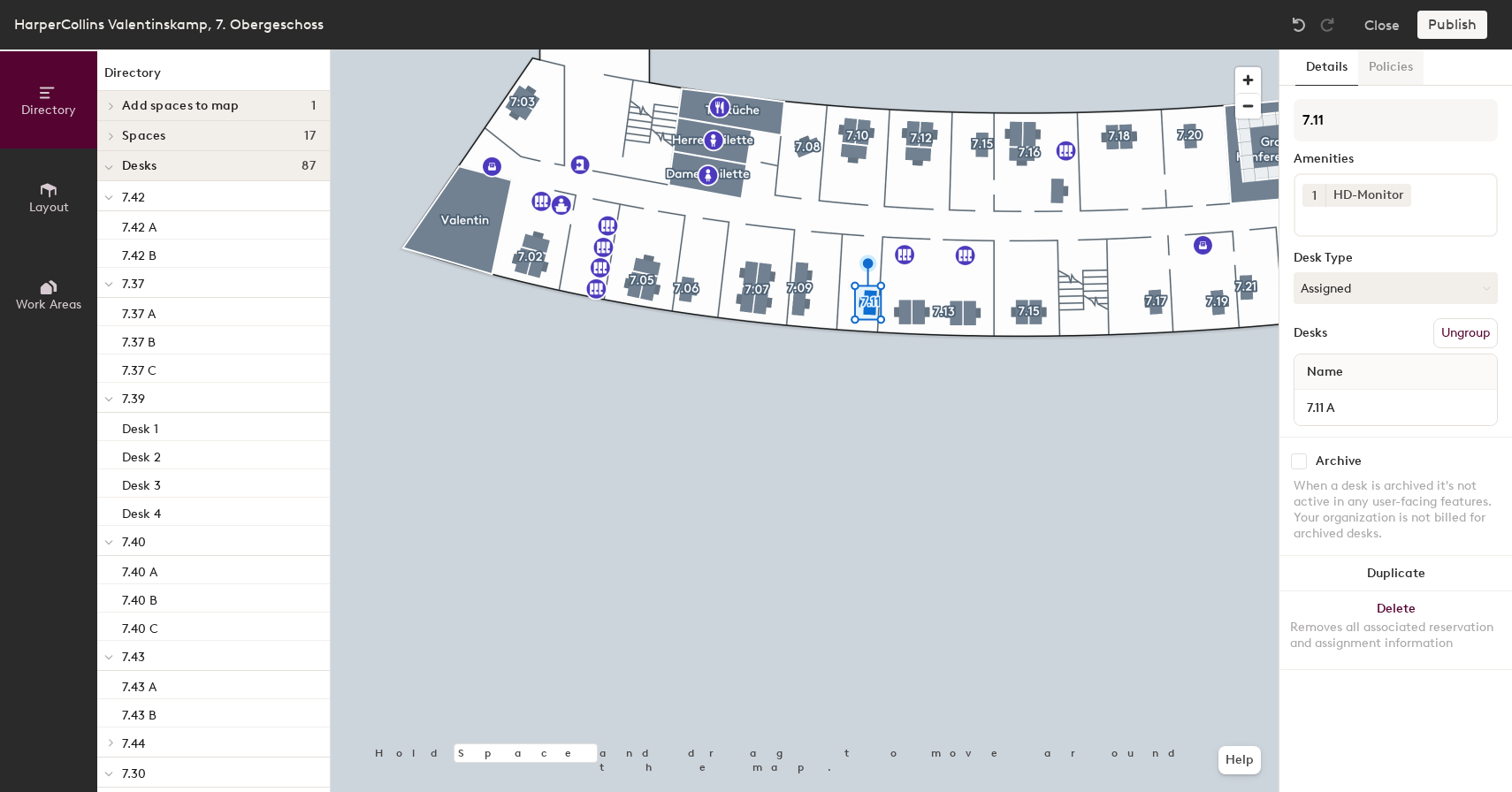
click at [1387, 69] on button "Policies" at bounding box center [1391, 68] width 66 height 36
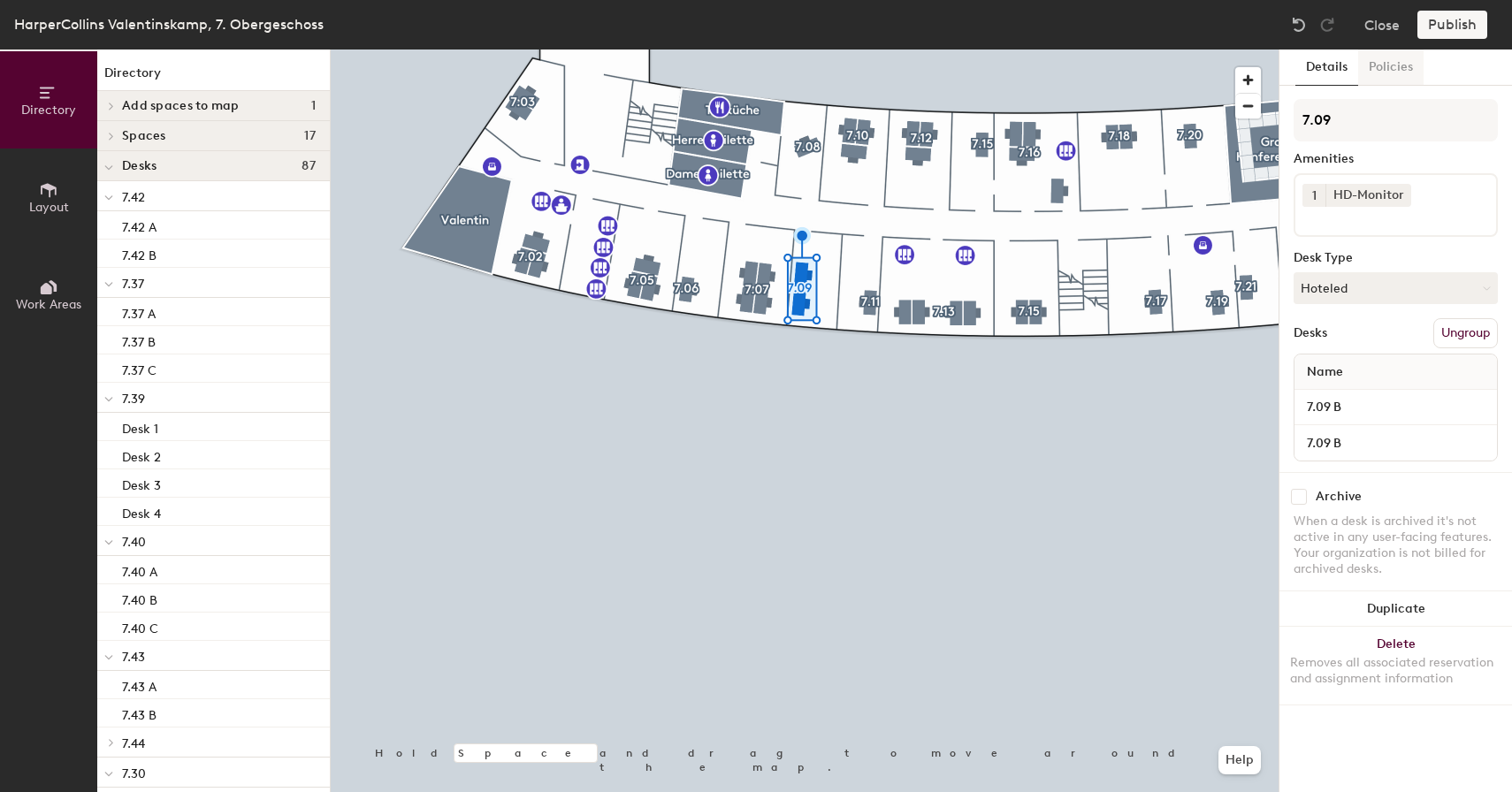
click at [1402, 69] on button "Policies" at bounding box center [1391, 68] width 66 height 36
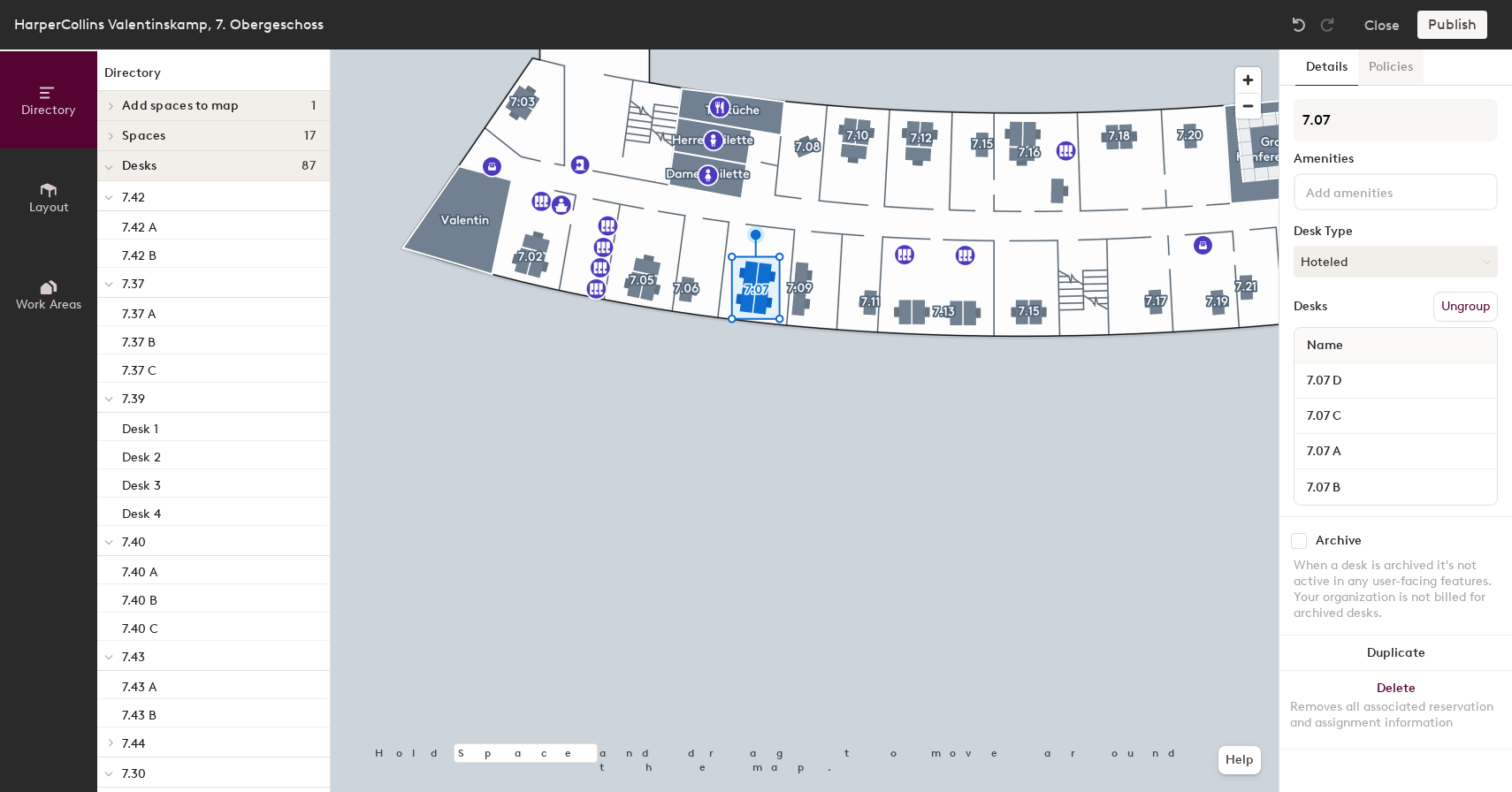
click at [1383, 60] on button "Policies" at bounding box center [1391, 68] width 66 height 36
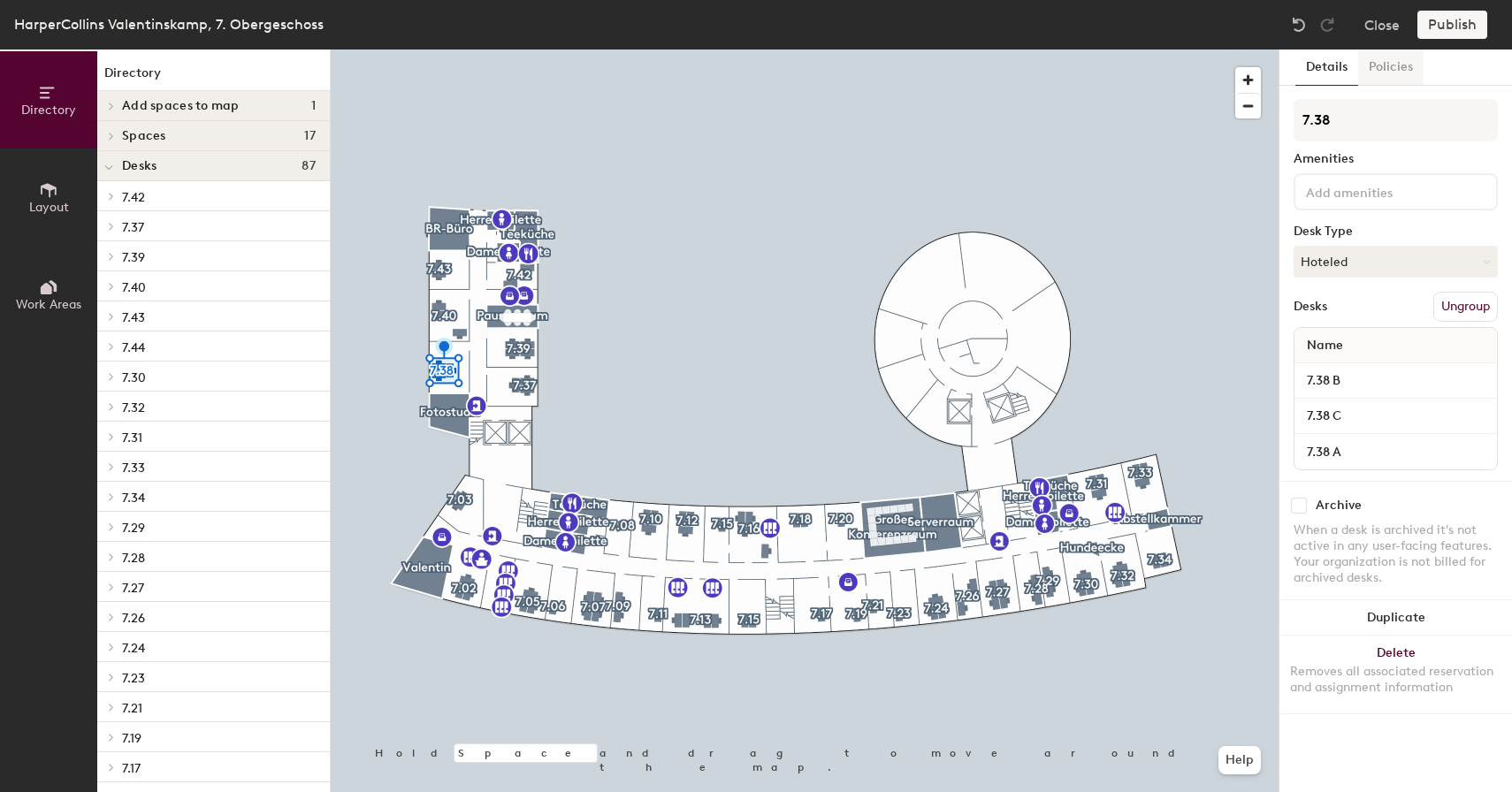
click at [1389, 69] on button "Policies" at bounding box center [1391, 68] width 66 height 36
